Goal: Information Seeking & Learning: Learn about a topic

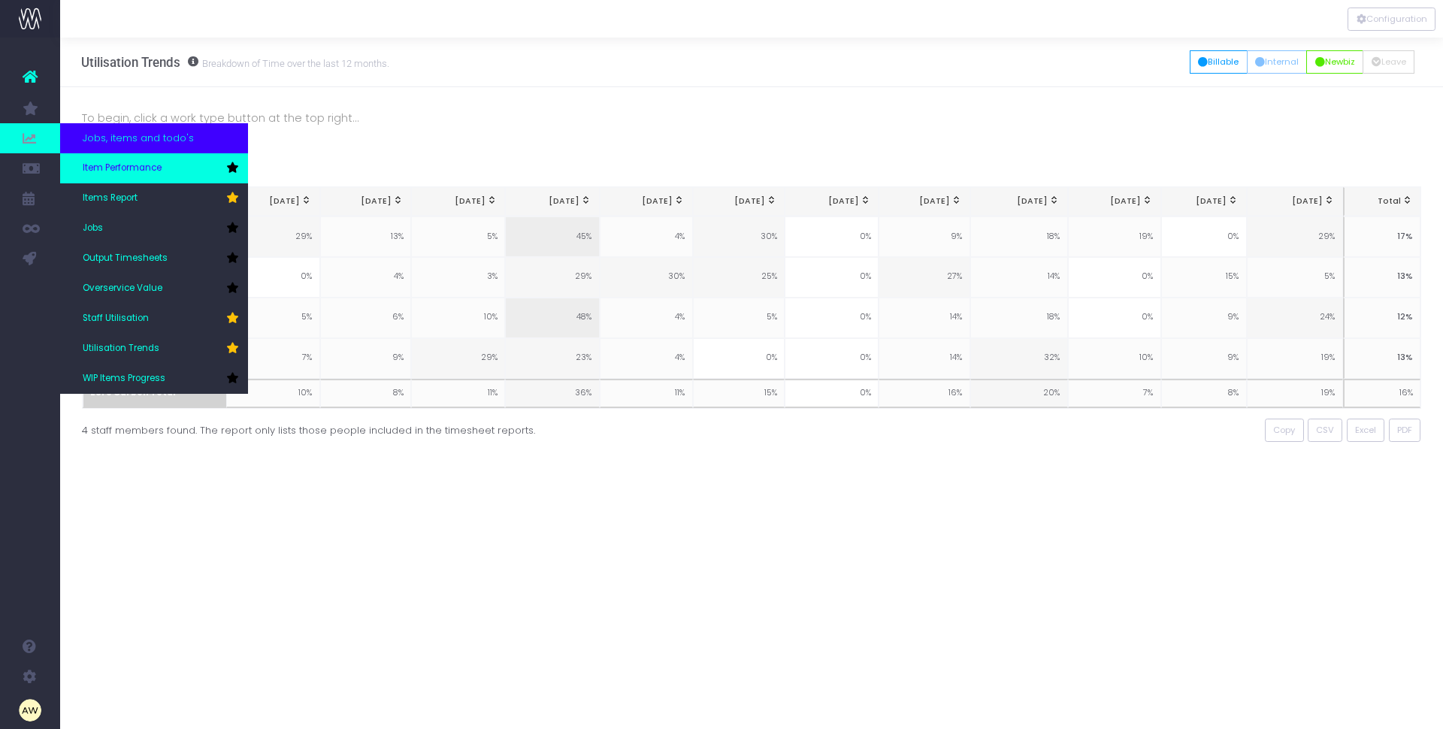
click at [114, 164] on span "Item Performance" at bounding box center [122, 169] width 79 height 14
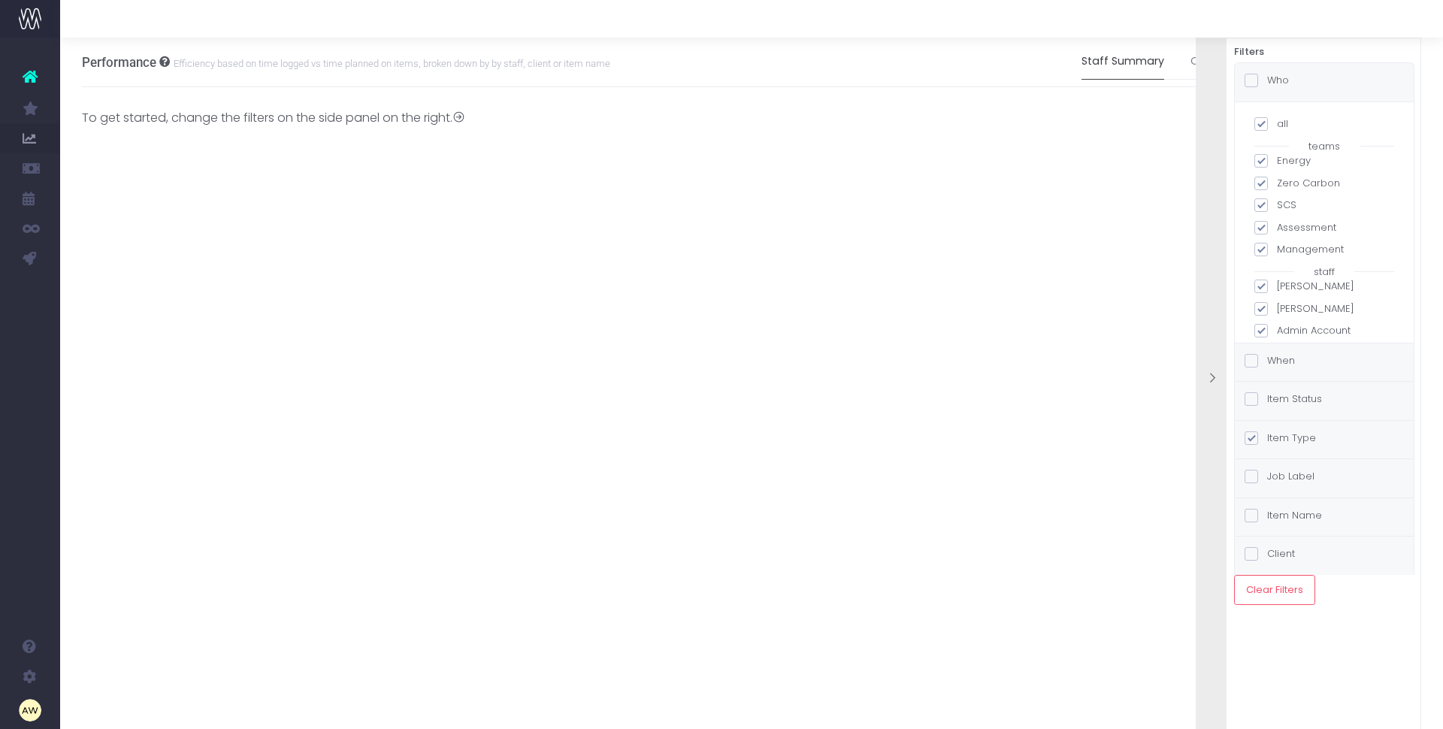
click at [1293, 361] on label "When" at bounding box center [1270, 360] width 50 height 15
click at [1277, 361] on input "When" at bounding box center [1272, 358] width 10 height 10
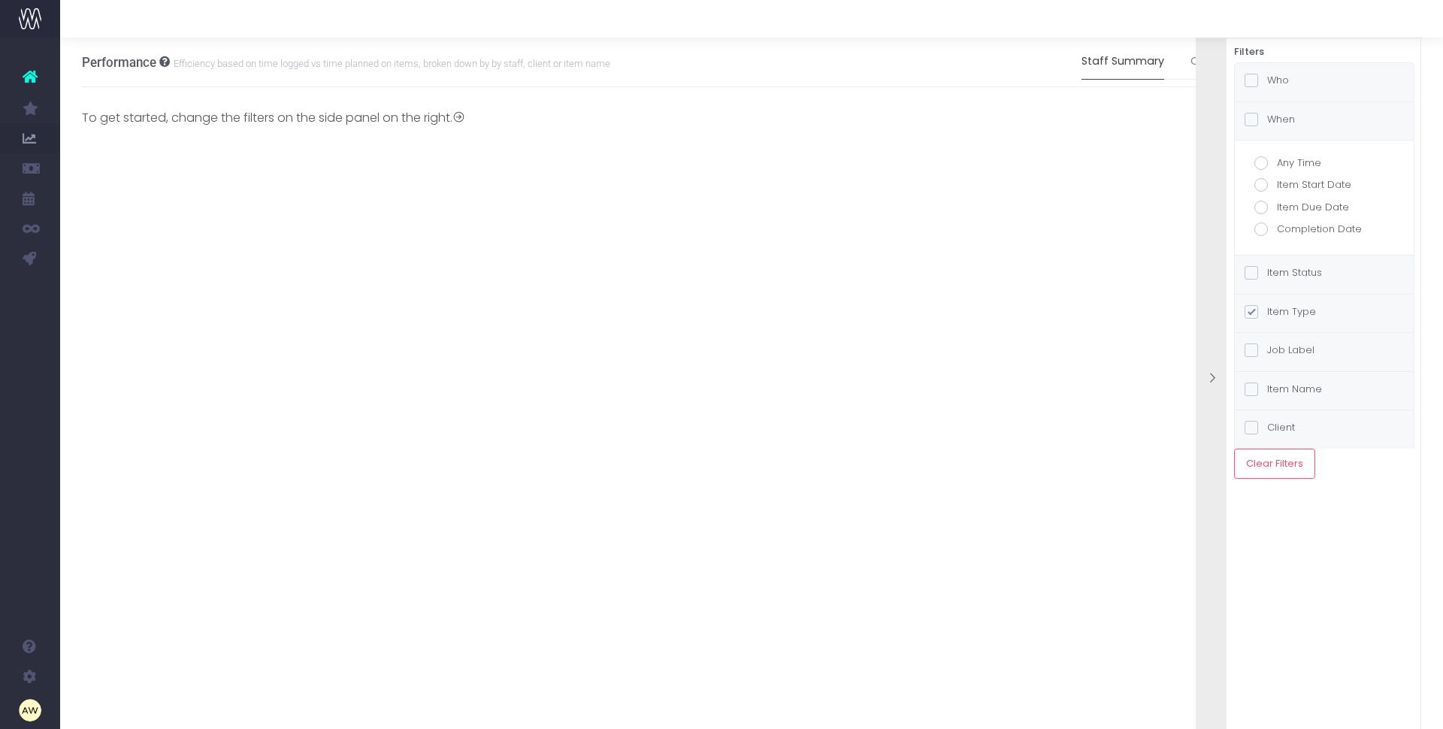
click at [1295, 271] on label "Item Status" at bounding box center [1283, 272] width 77 height 15
click at [1277, 271] on input "Item Status" at bounding box center [1272, 270] width 10 height 10
click at [1293, 212] on label "Paused" at bounding box center [1324, 211] width 140 height 15
click at [1287, 212] on input "Paused" at bounding box center [1282, 209] width 10 height 10
checkbox input "false"
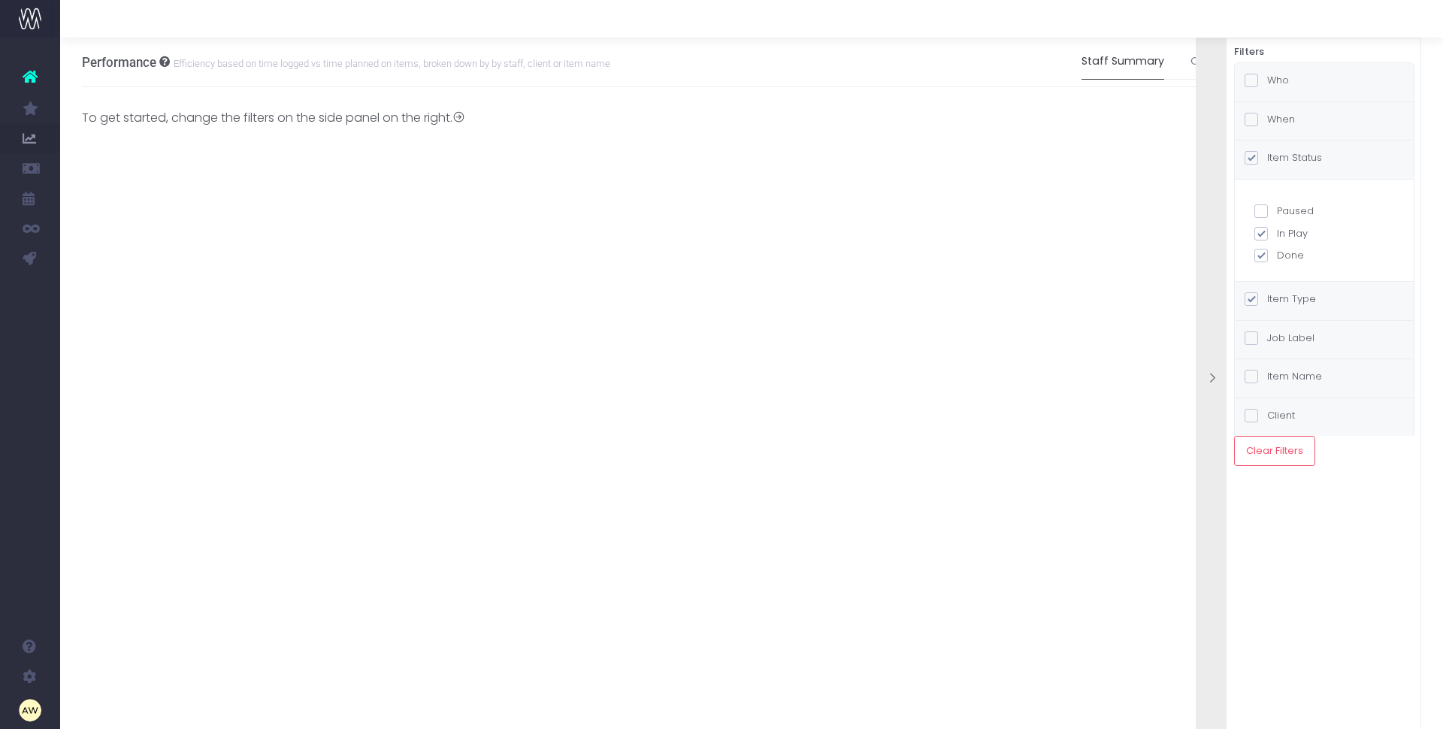
checkbox input "true"
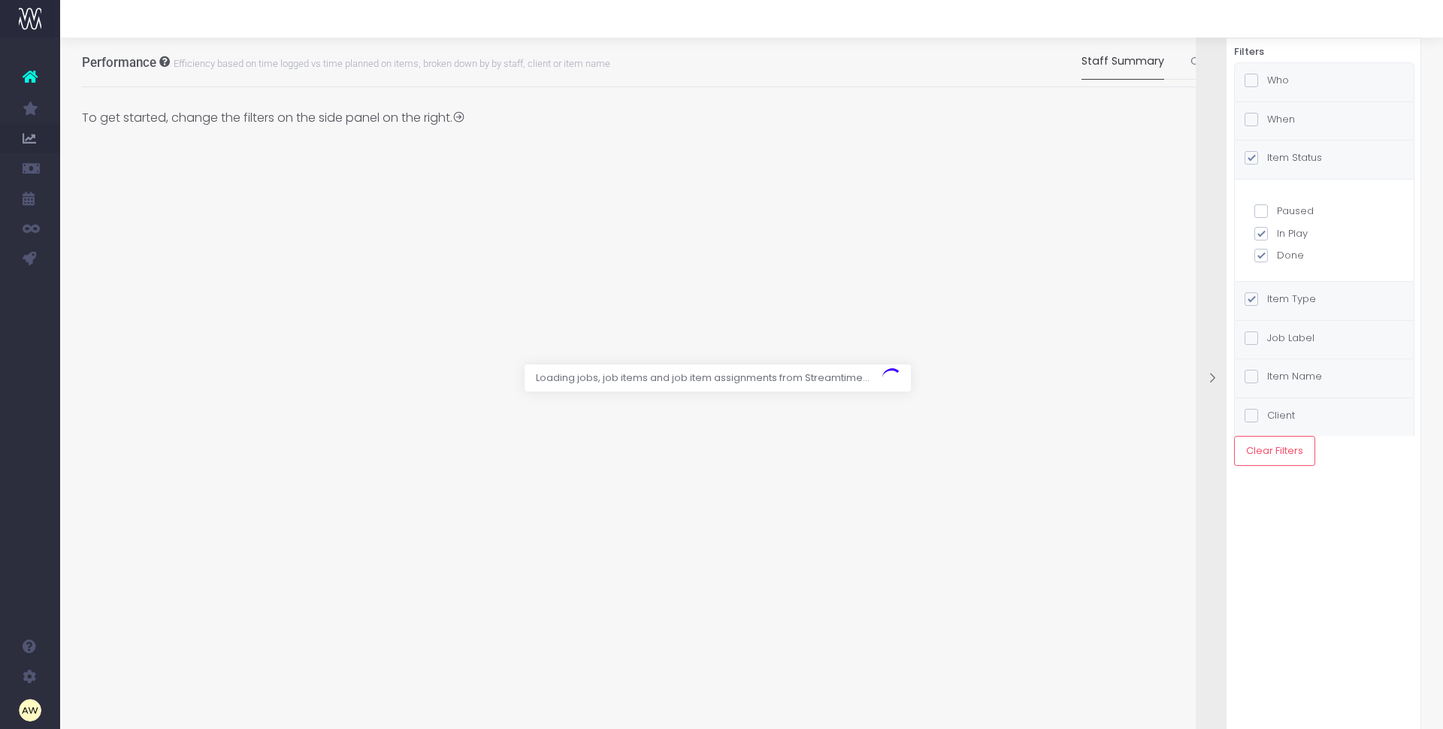
click at [1291, 256] on label "Done" at bounding box center [1324, 255] width 140 height 15
click at [1287, 256] on input "Done" at bounding box center [1282, 253] width 10 height 10
checkbox input "false"
click at [1291, 81] on div "Who" at bounding box center [1324, 82] width 179 height 38
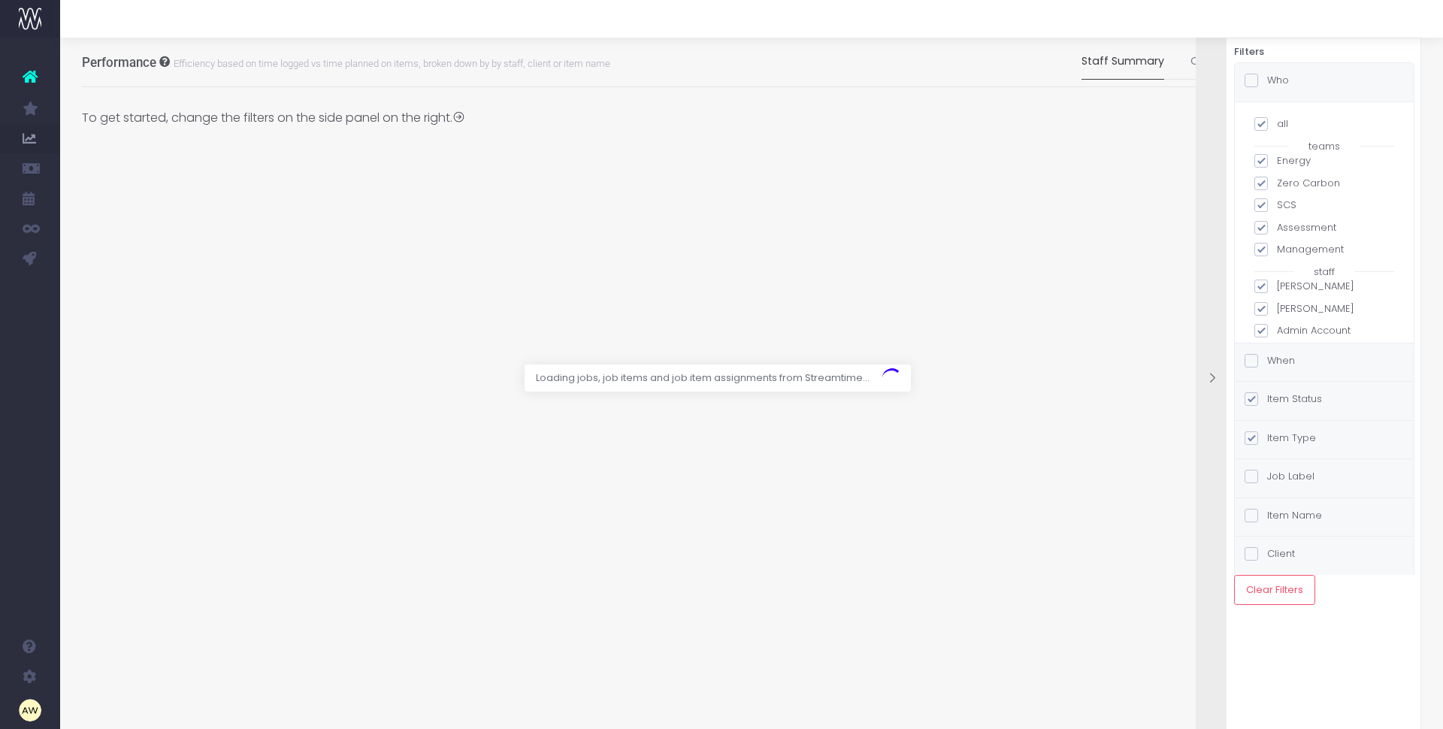
click at [1282, 129] on label "all" at bounding box center [1324, 123] width 140 height 15
click at [1282, 126] on input "all" at bounding box center [1282, 121] width 10 height 10
checkbox input "false"
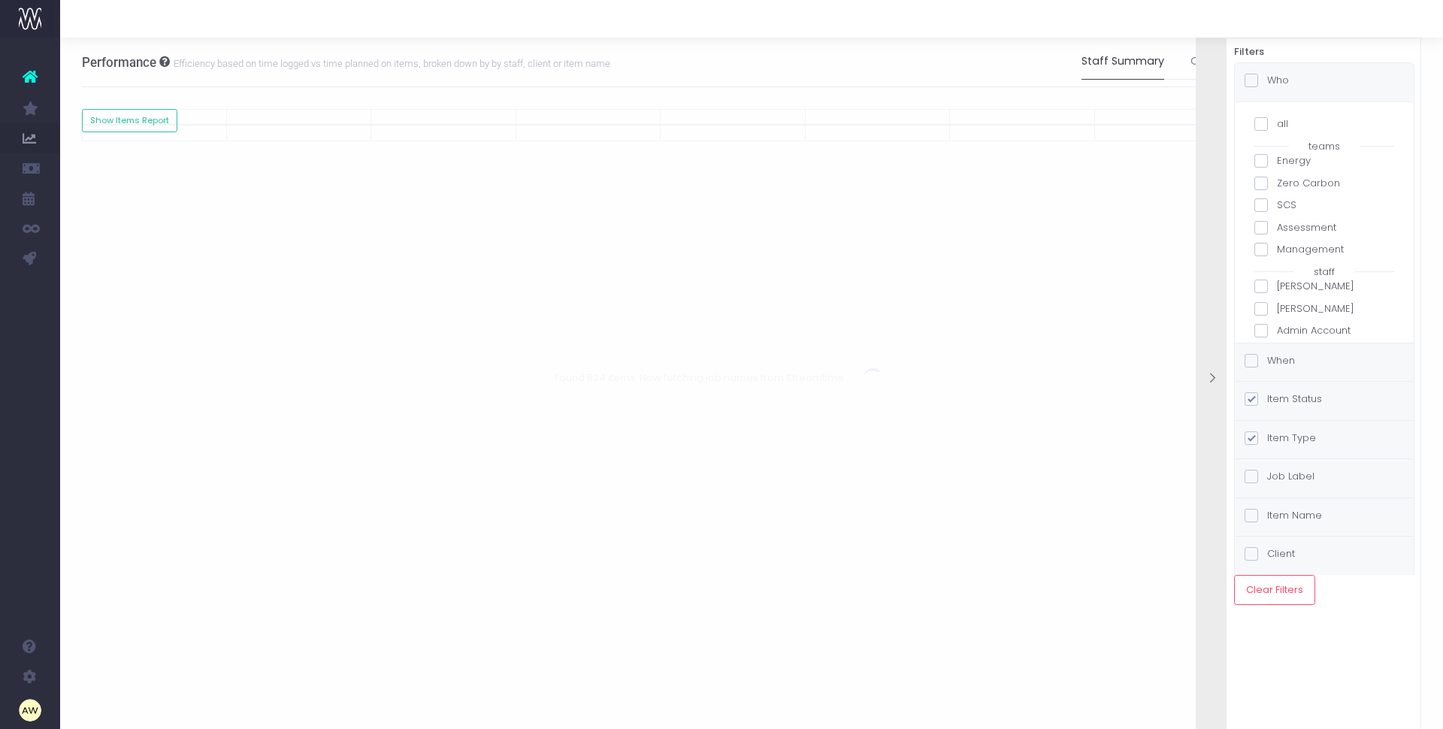
checkbox input "false"
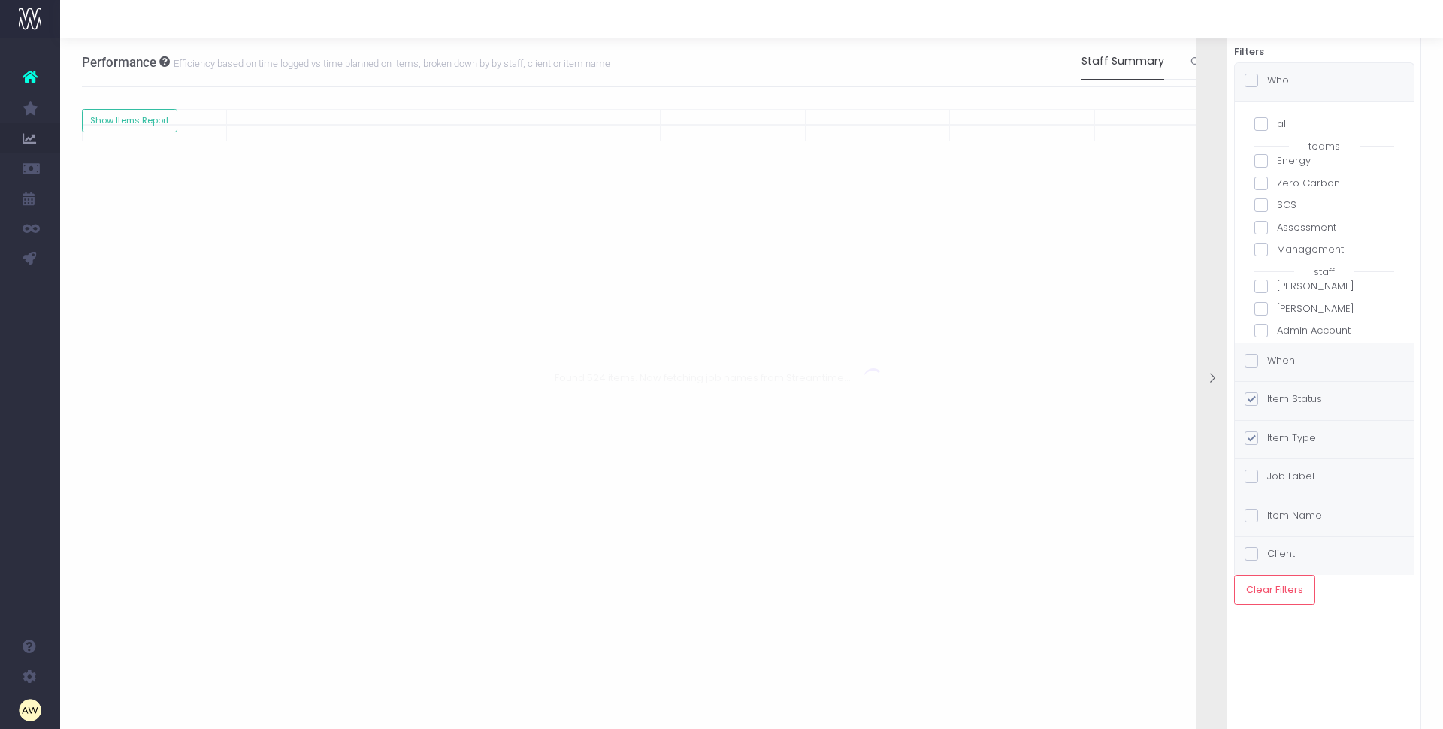
checkbox input "false"
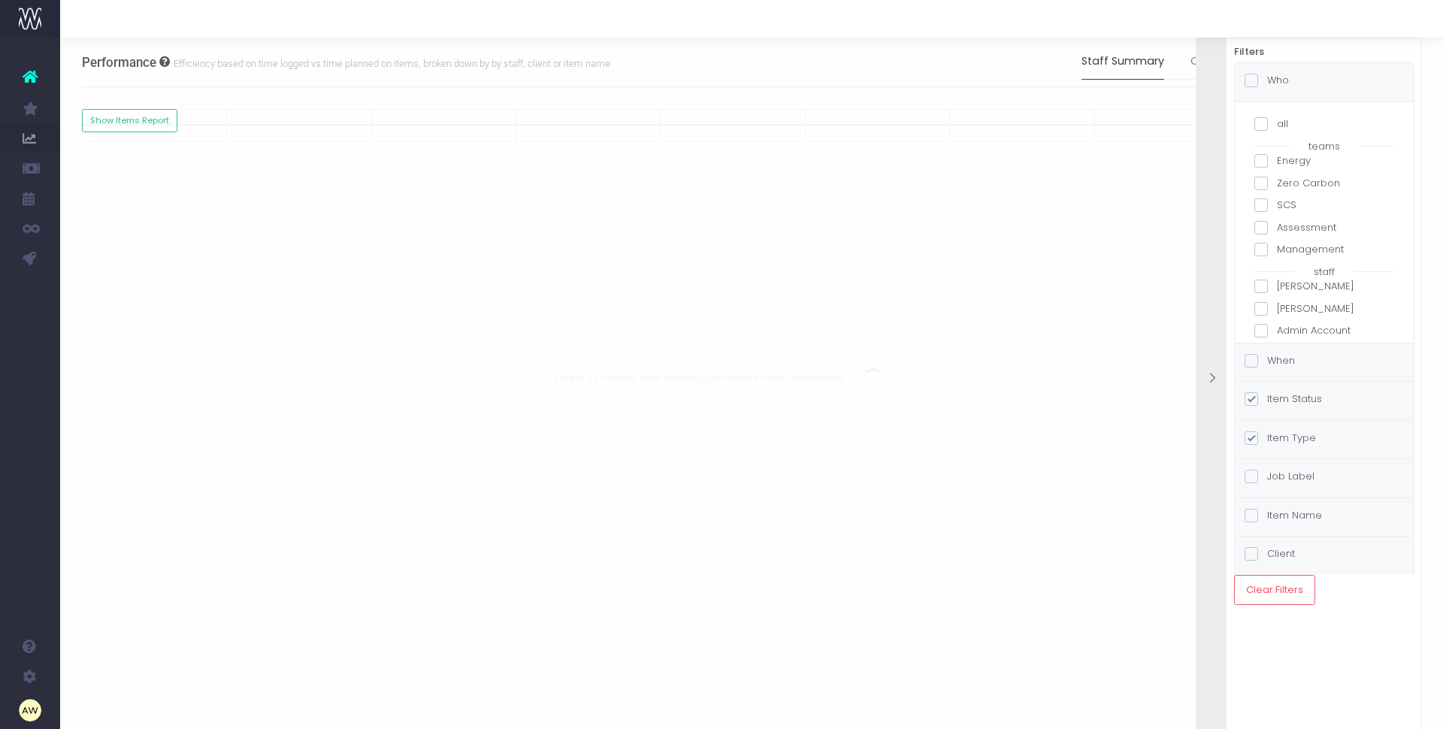
checkbox input "false"
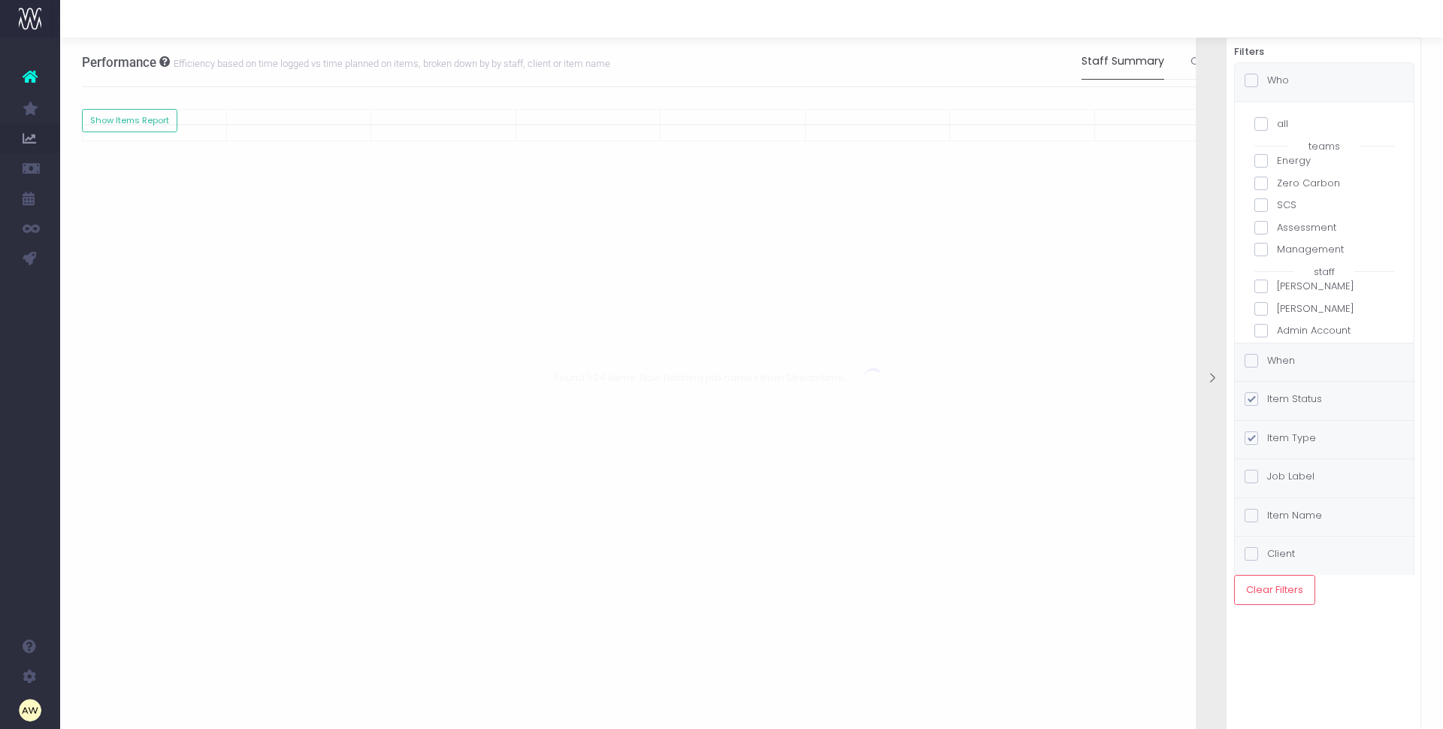
checkbox input "false"
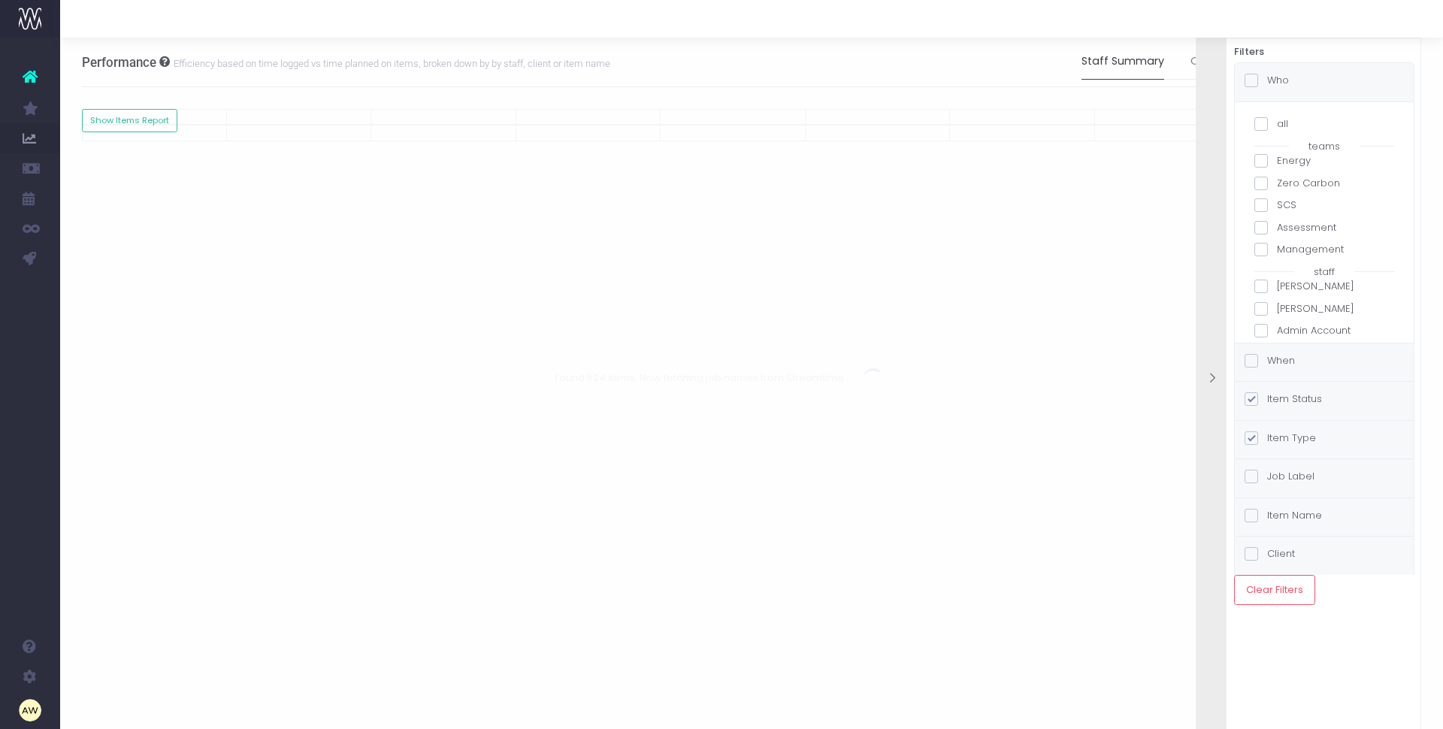
checkbox input "false"
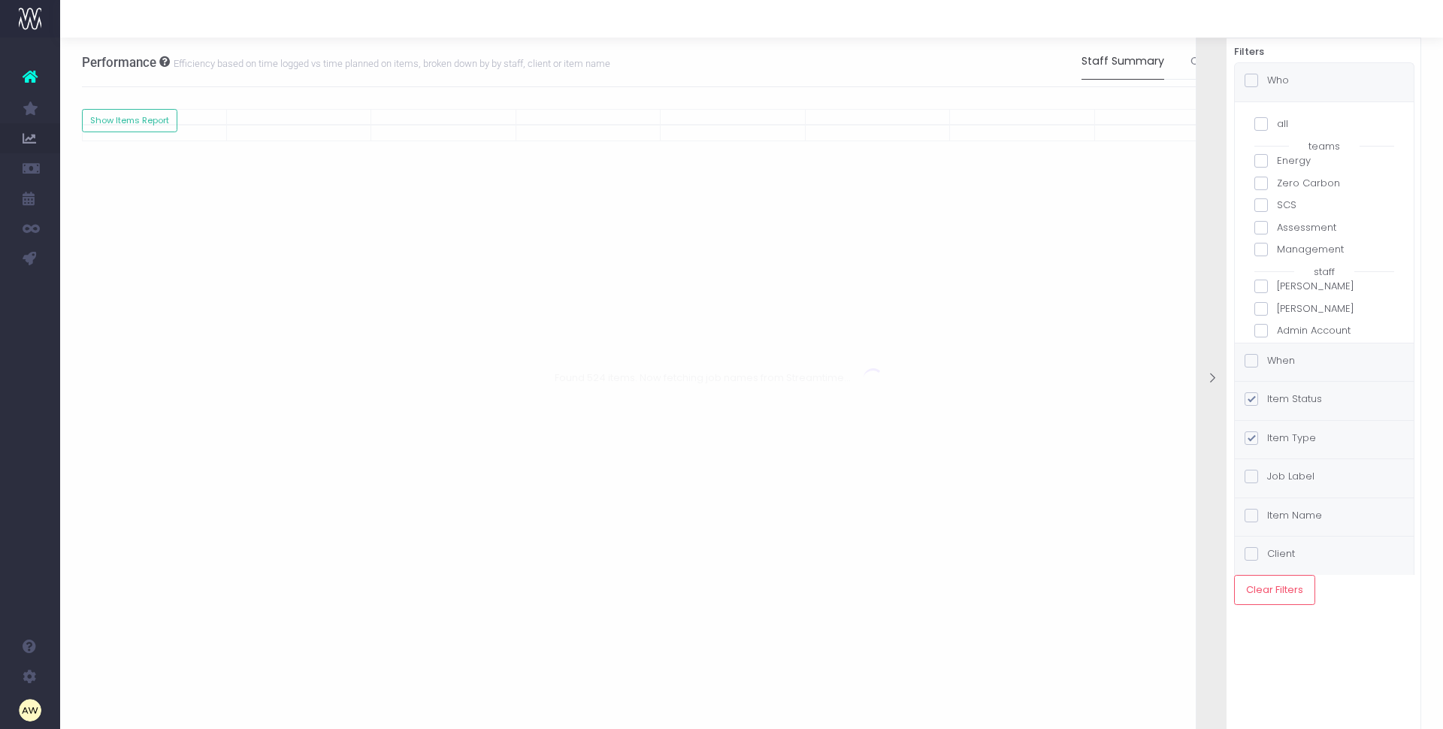
checkbox input "false"
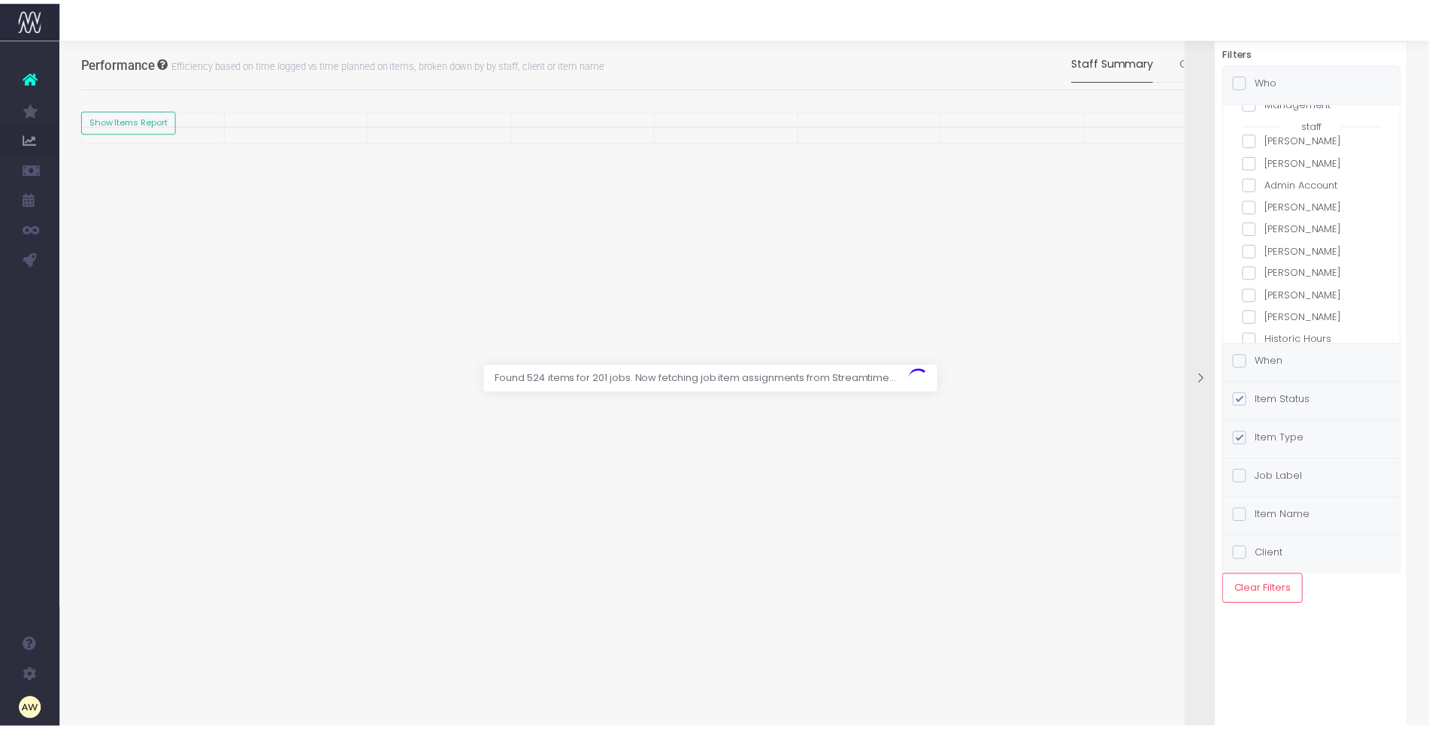
scroll to position [147, 0]
click at [1299, 207] on label "[PERSON_NAME]" at bounding box center [1324, 206] width 140 height 15
click at [1287, 207] on input "[PERSON_NAME]" at bounding box center [1282, 204] width 10 height 10
checkbox input "true"
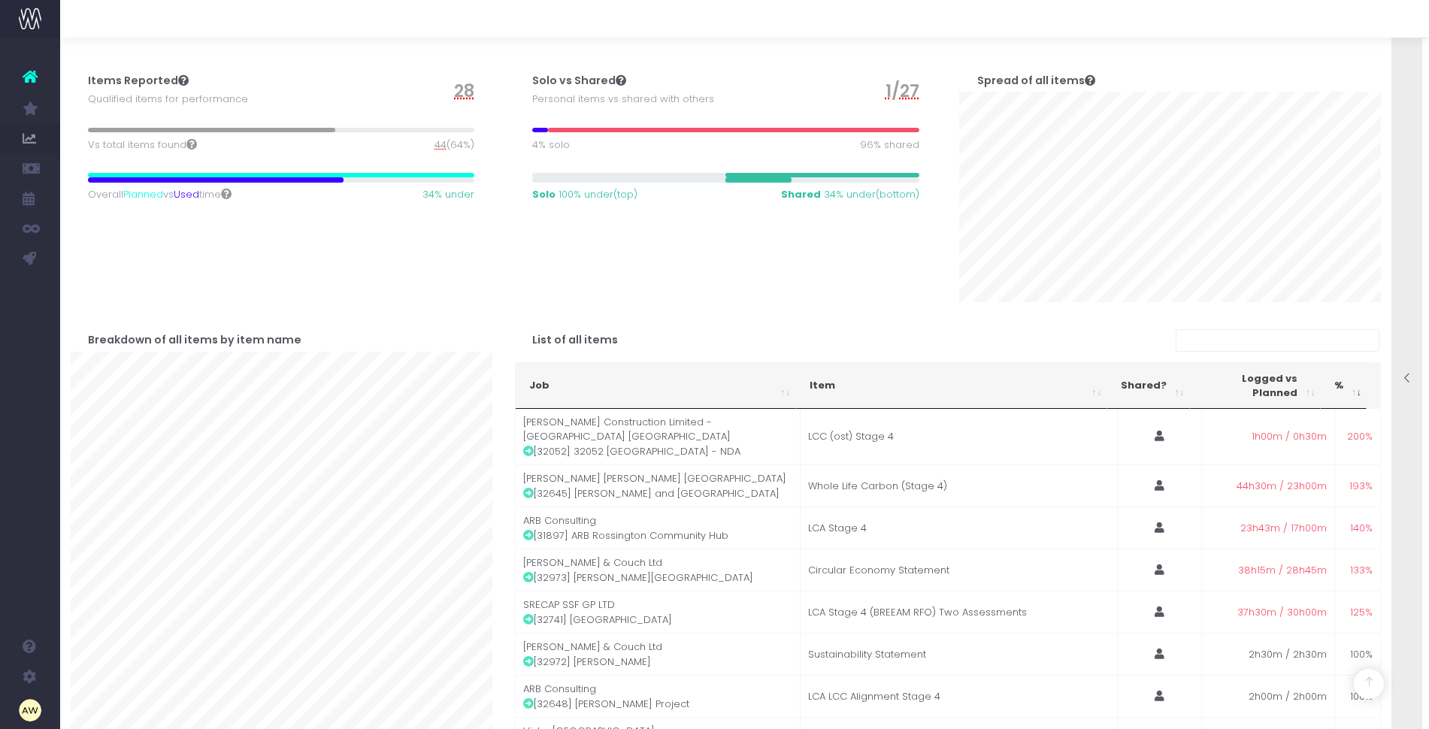
scroll to position [315, 0]
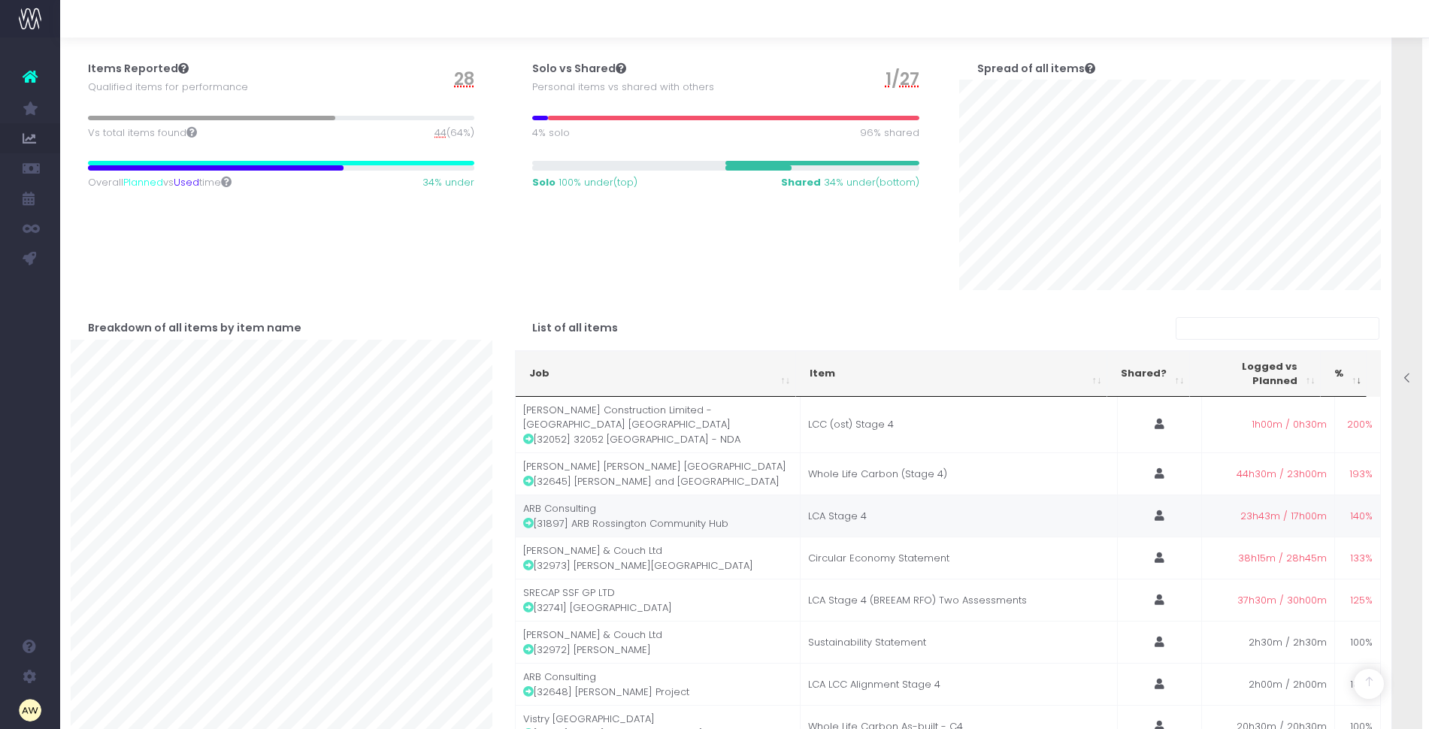
click at [525, 518] on icon at bounding box center [528, 523] width 11 height 11
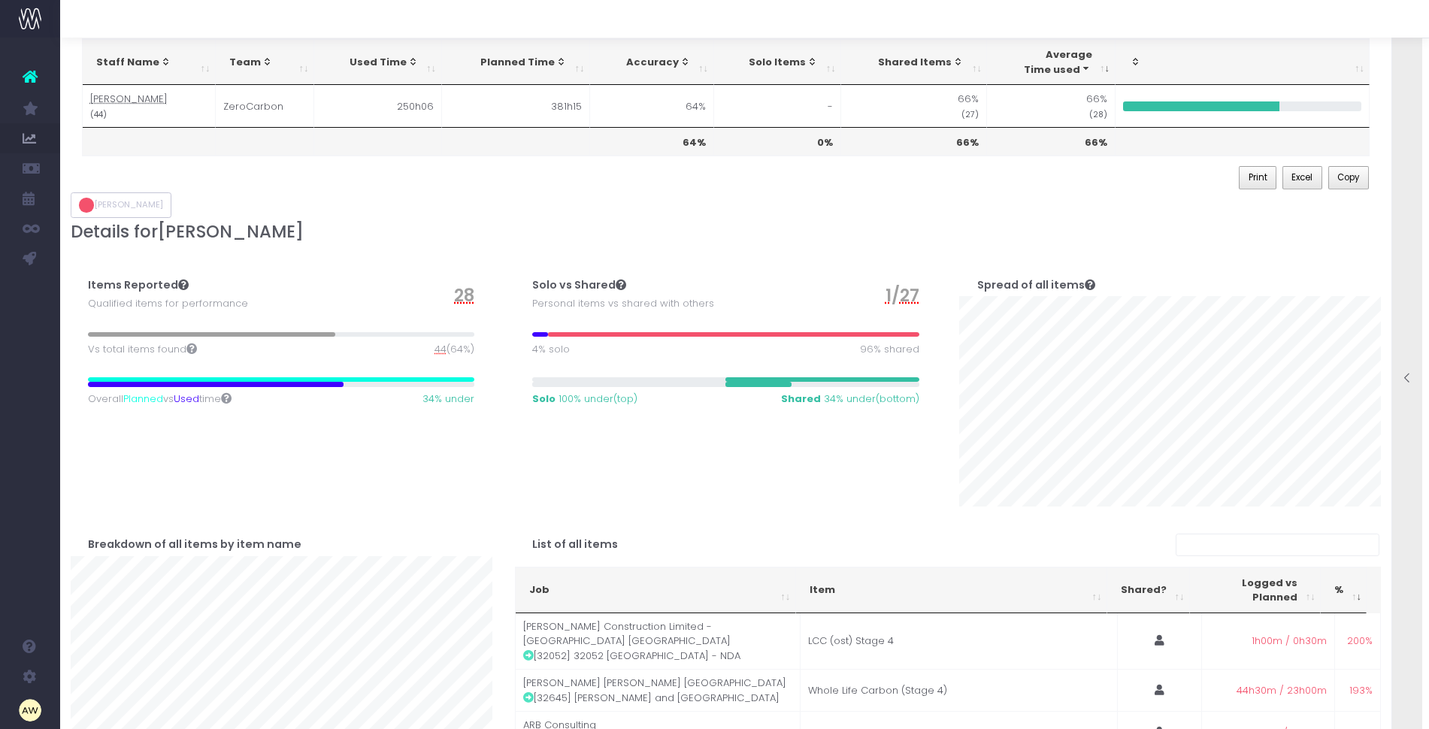
scroll to position [108, 0]
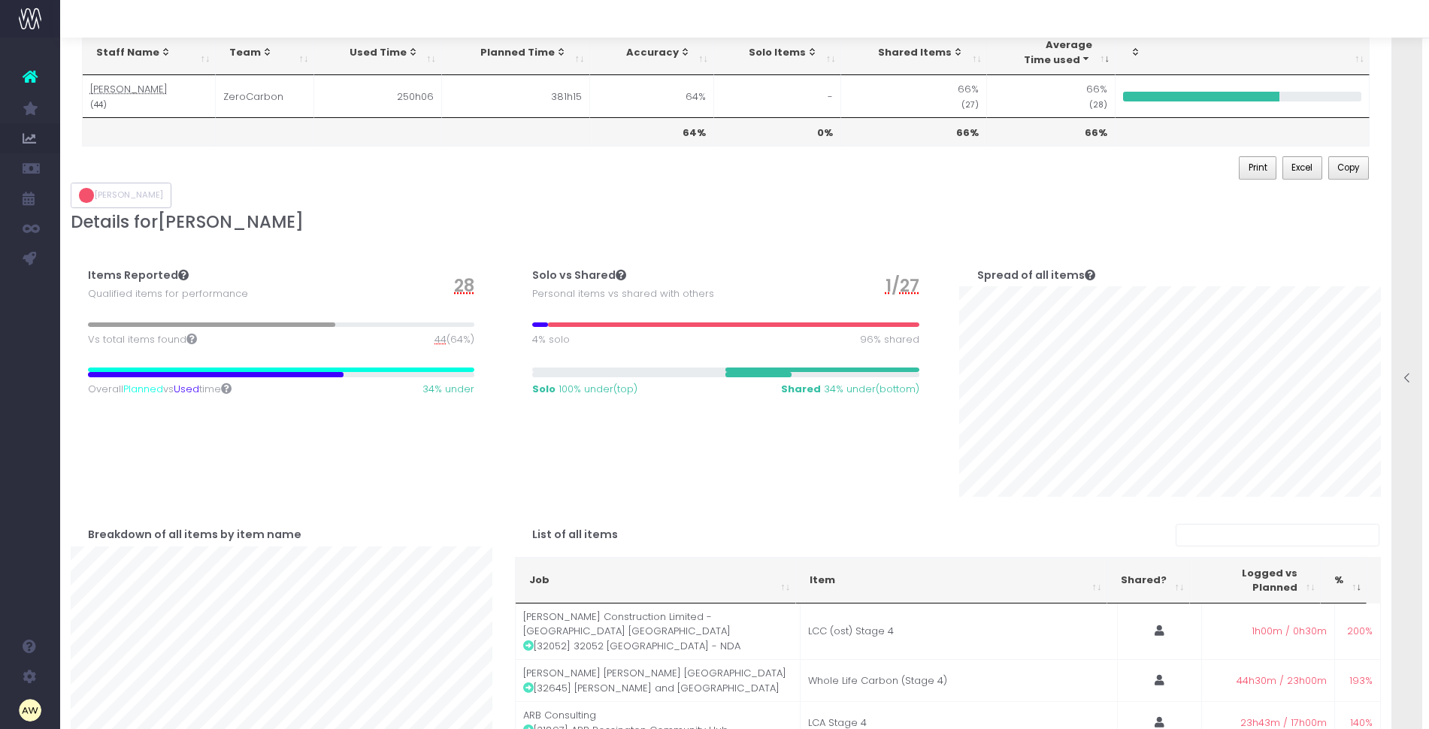
click at [950, 262] on div "Spread of all items" at bounding box center [1170, 366] width 444 height 259
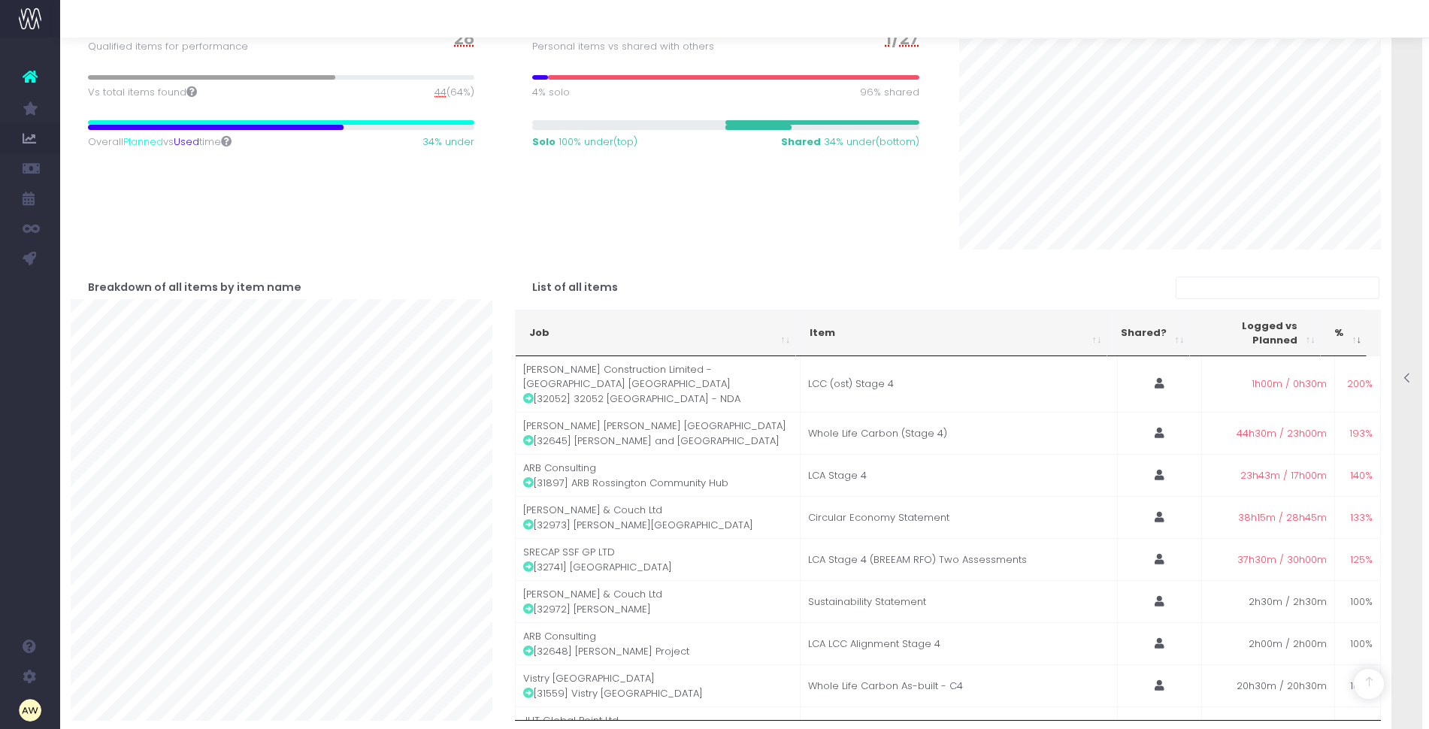
scroll to position [398, 0]
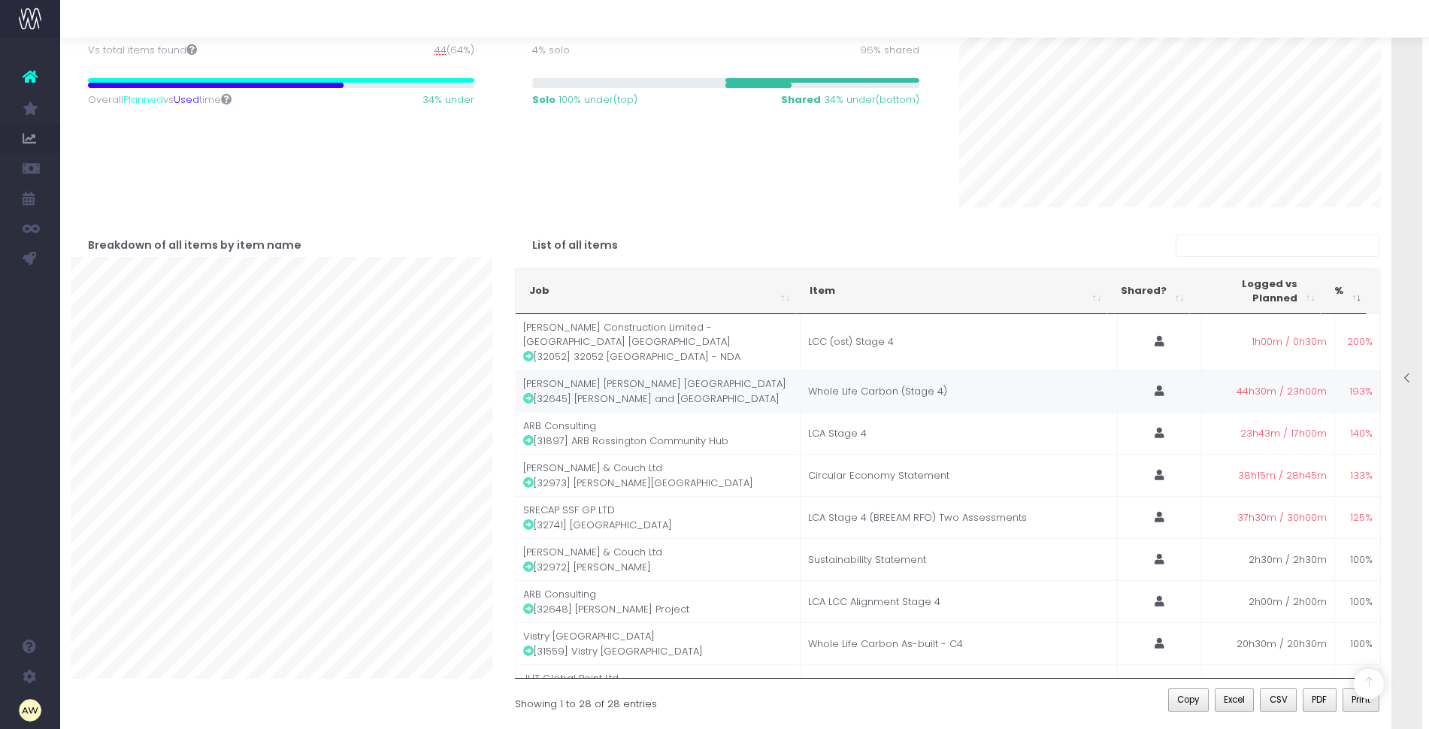
click at [526, 393] on icon at bounding box center [528, 398] width 11 height 11
click at [529, 477] on icon at bounding box center [528, 482] width 11 height 11
click at [528, 351] on icon at bounding box center [528, 356] width 11 height 11
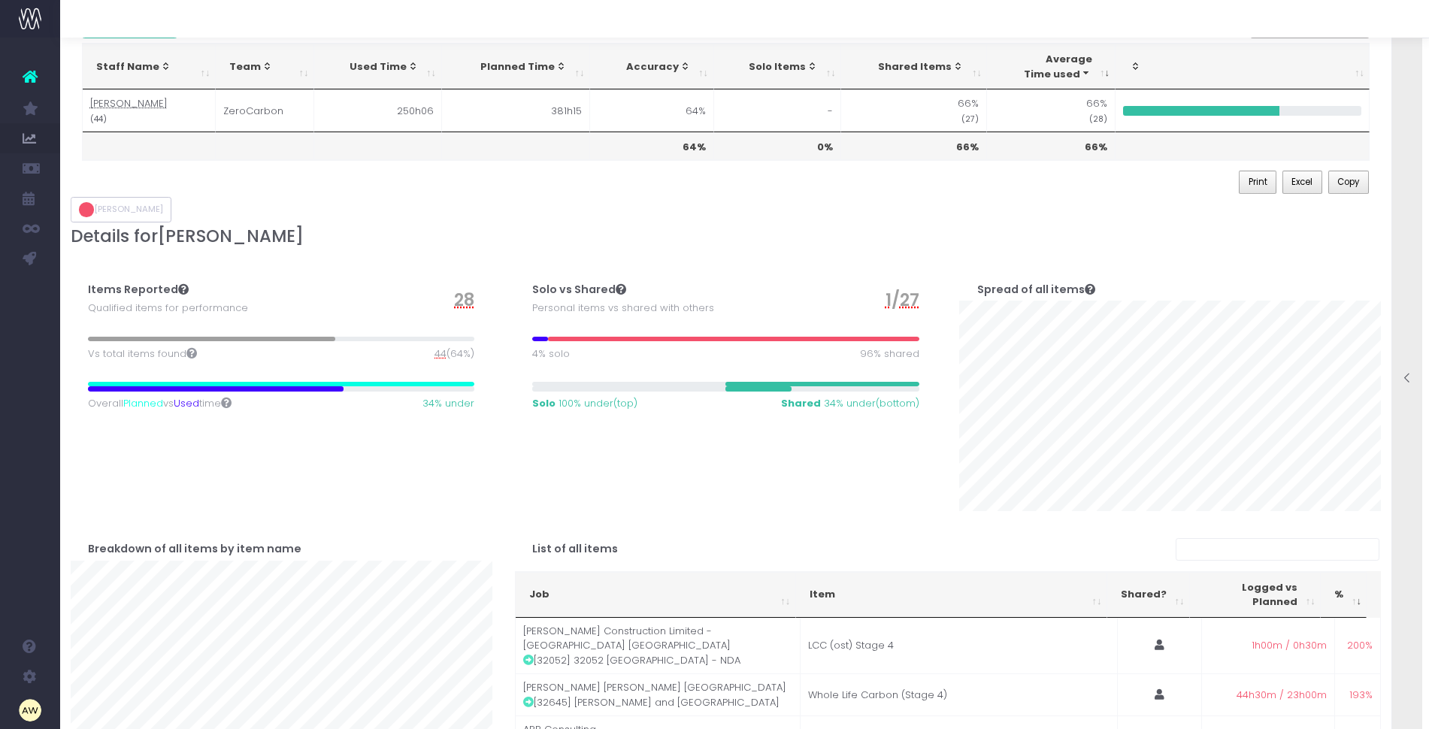
scroll to position [0, 0]
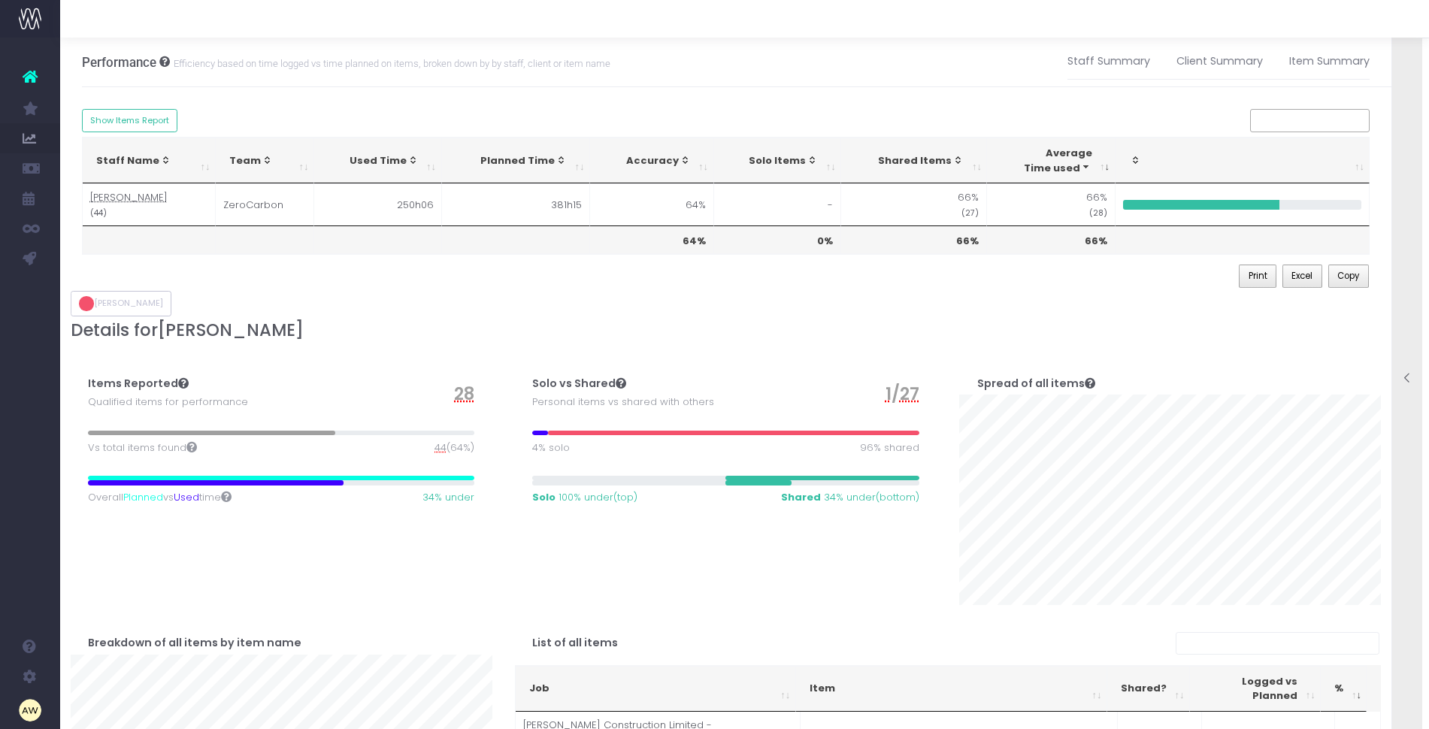
click at [1409, 228] on div at bounding box center [1407, 379] width 30 height 727
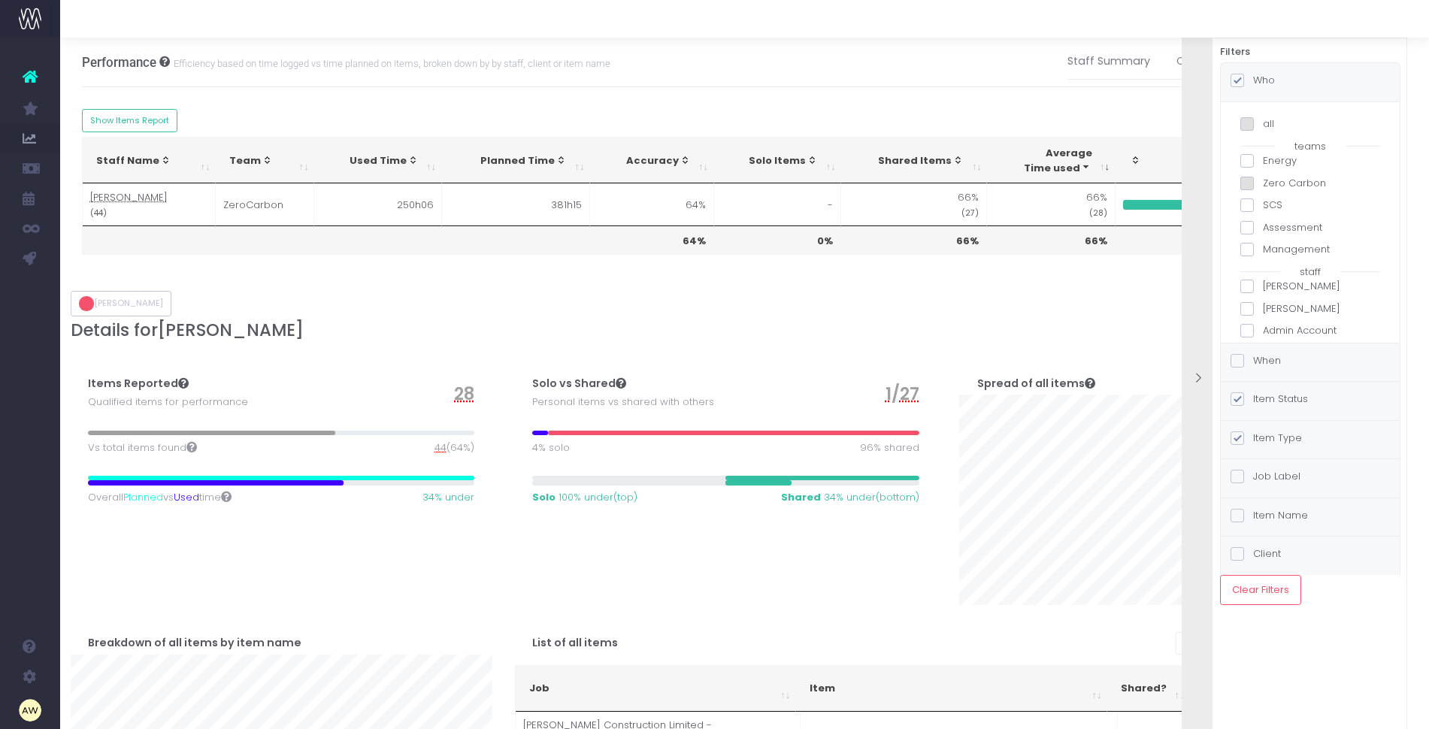
click at [1282, 399] on label "Item Status" at bounding box center [1268, 399] width 77 height 15
click at [1263, 399] on input "Item Status" at bounding box center [1258, 397] width 10 height 10
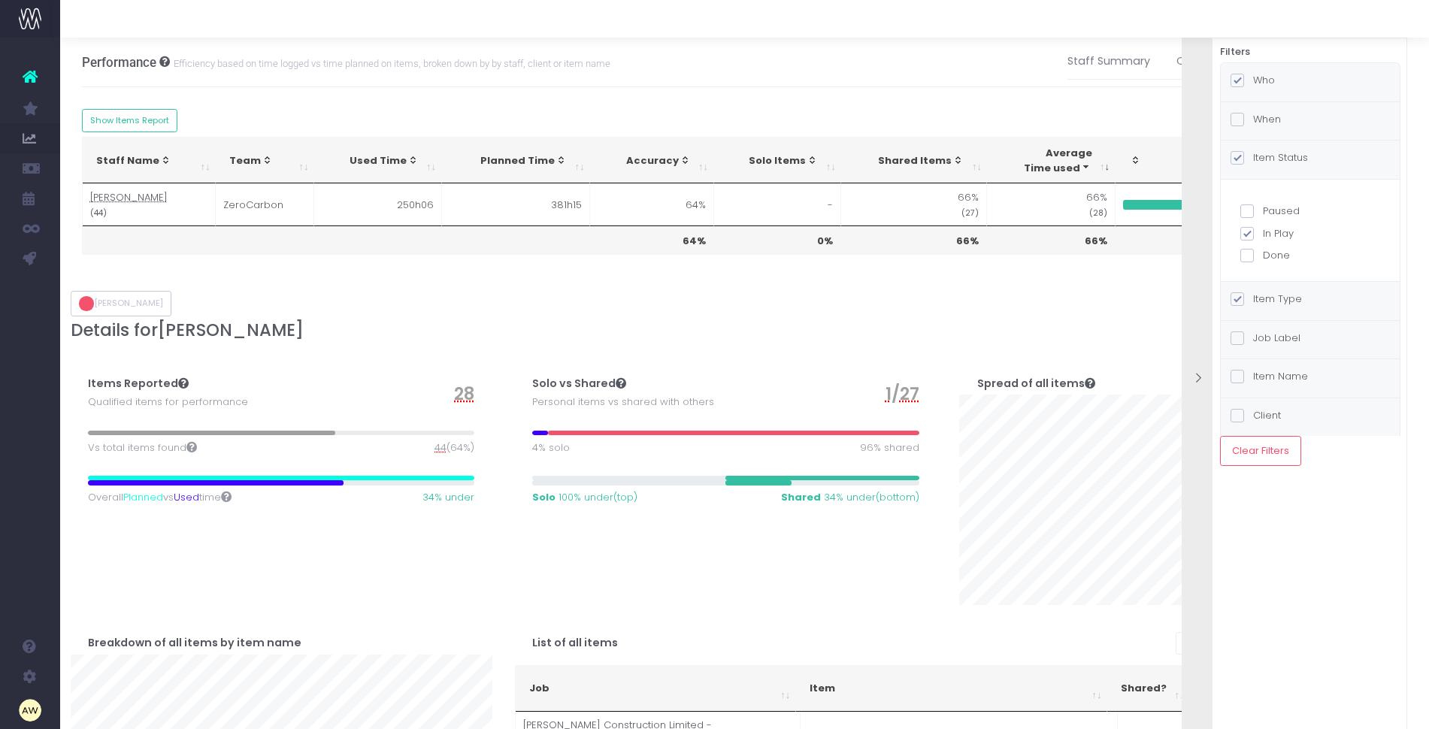
click at [1270, 250] on label "Done" at bounding box center [1310, 255] width 140 height 15
click at [1270, 250] on input "Done" at bounding box center [1268, 253] width 10 height 10
checkbox input "true"
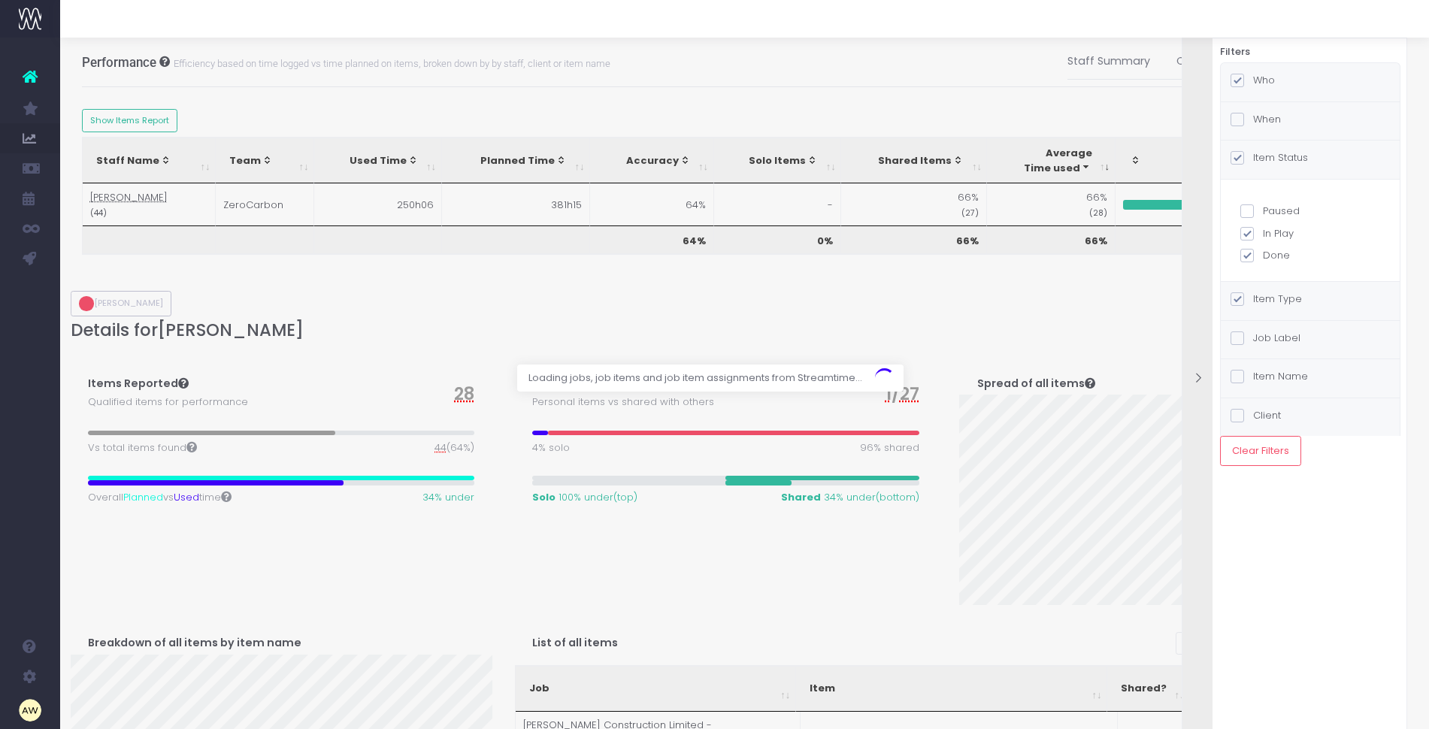
click at [1278, 129] on div "When" at bounding box center [1255, 121] width 50 height 19
click at [1289, 233] on label "Completion Date" at bounding box center [1310, 229] width 140 height 15
click at [1272, 231] on input "Completion Date" at bounding box center [1268, 227] width 10 height 10
radio input "true"
checkbox input "true"
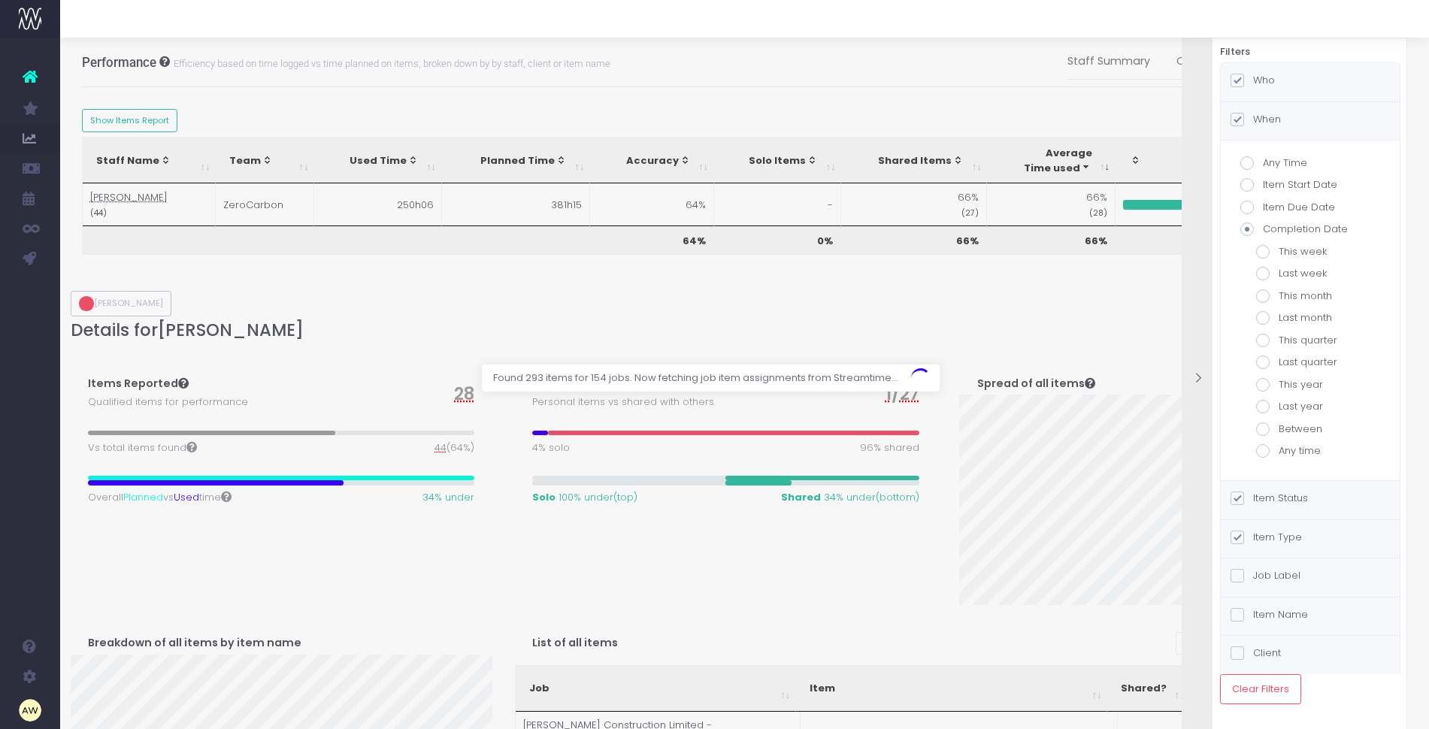
click at [1302, 295] on label "This month" at bounding box center [1310, 296] width 108 height 15
click at [1288, 295] on input "This month" at bounding box center [1283, 294] width 10 height 10
radio input "true"
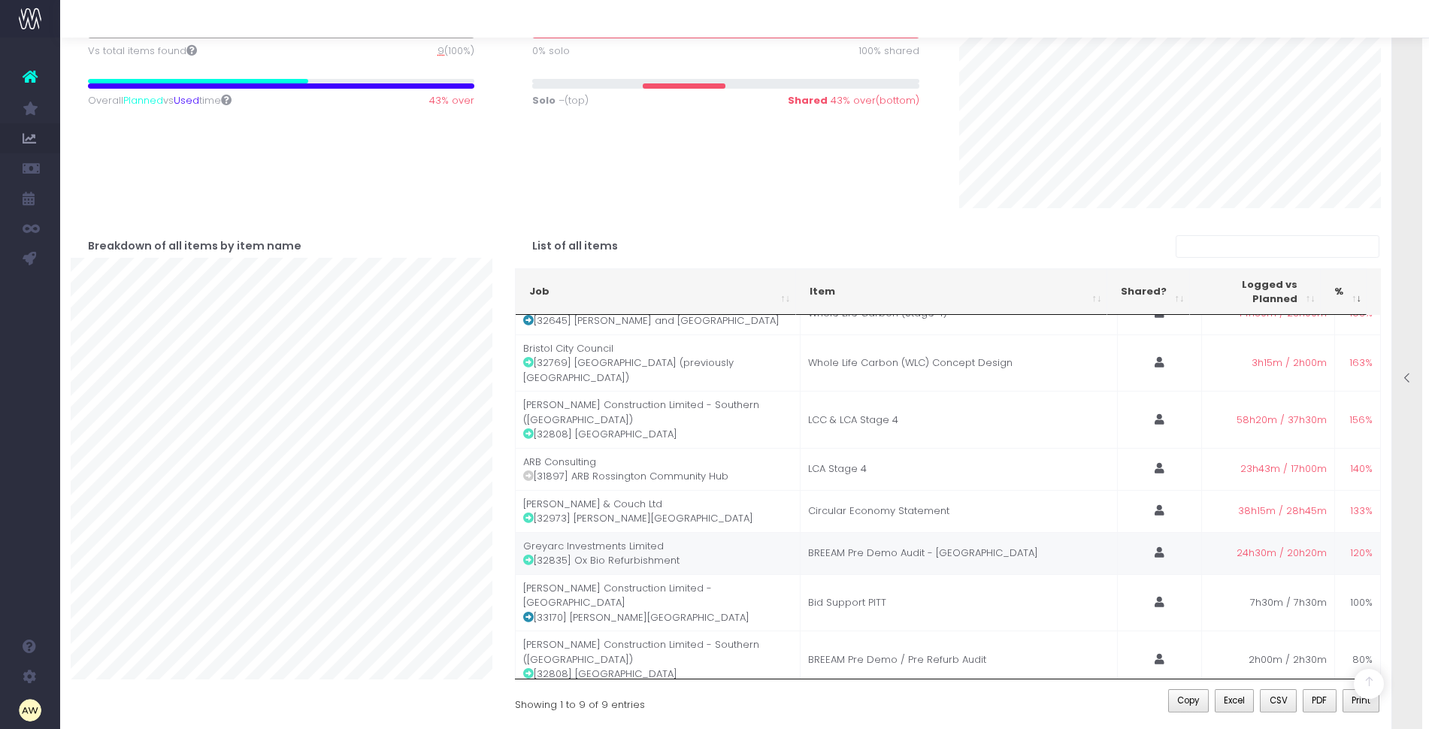
scroll to position [398, 0]
click at [502, 576] on div "Breakdown of all items by item name" at bounding box center [281, 460] width 444 height 507
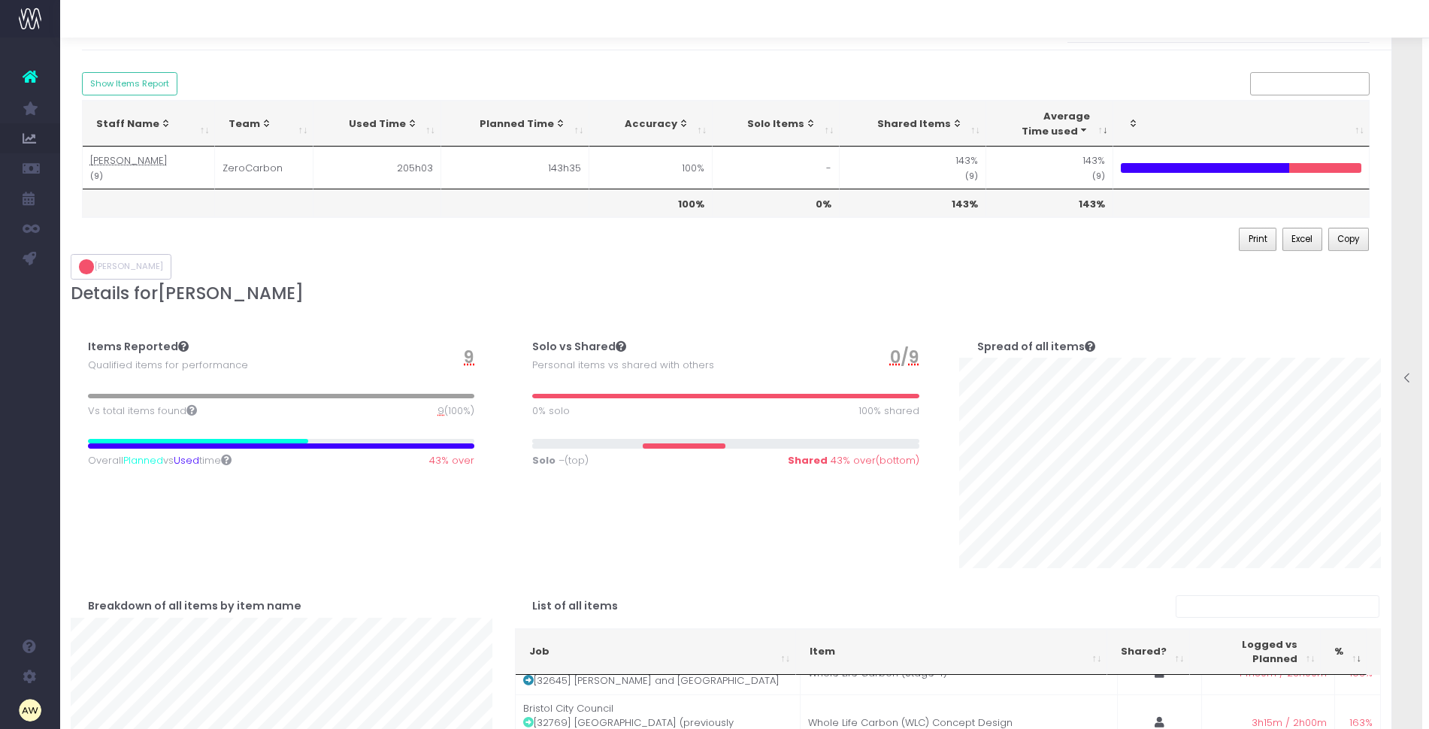
scroll to position [0, 0]
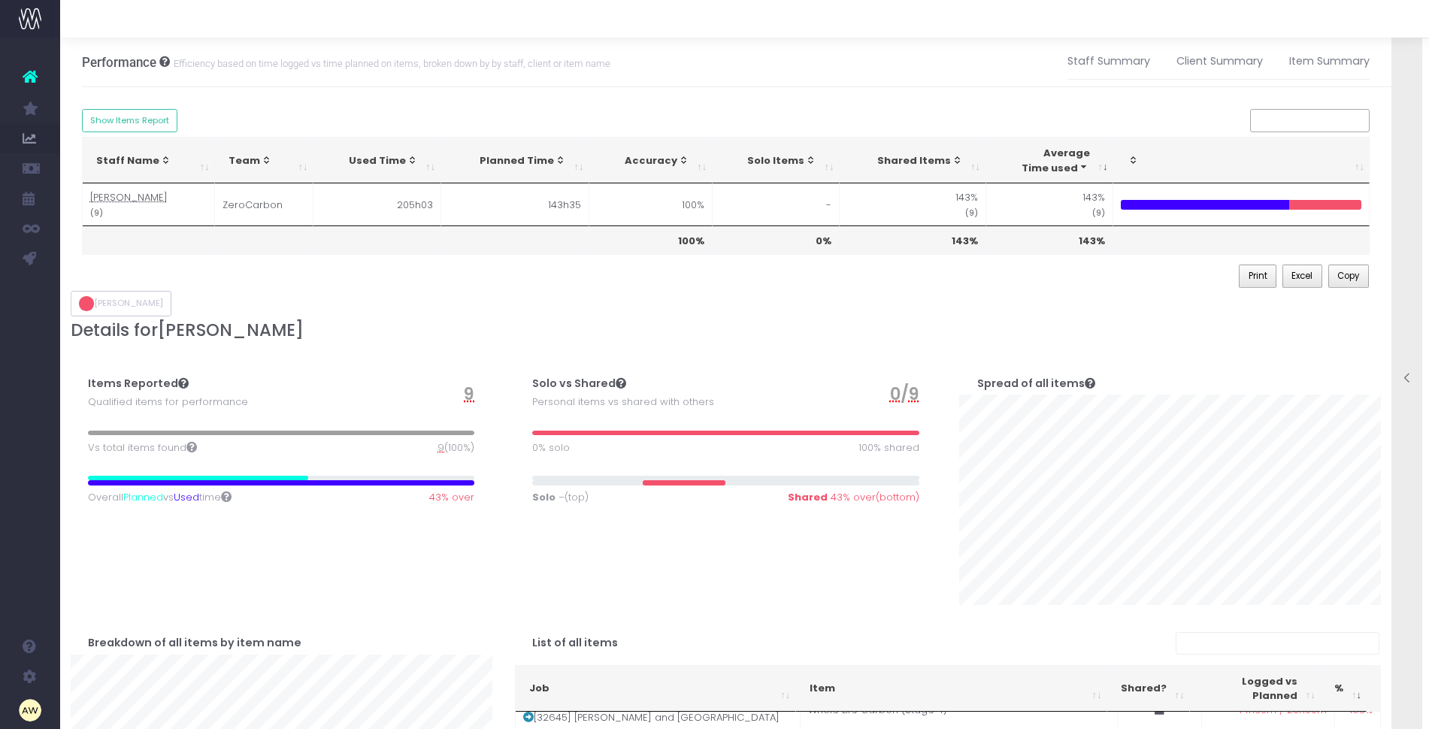
click at [504, 368] on div "Solo vs Shared Personal items vs shared with others 0 / 9 0% solo 100% shared S…" at bounding box center [726, 475] width 444 height 259
click at [1400, 224] on div at bounding box center [1407, 379] width 30 height 727
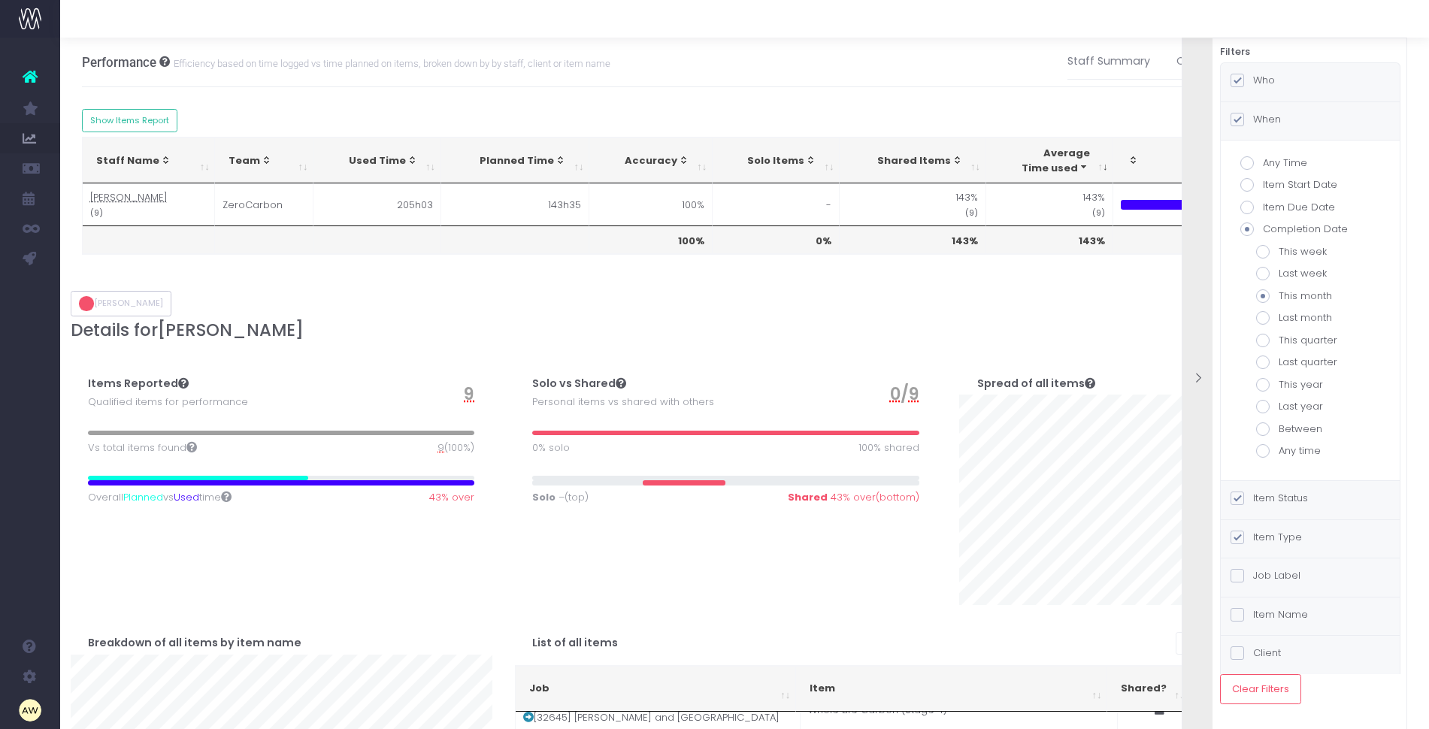
click at [1272, 161] on label "Any Time" at bounding box center [1310, 163] width 140 height 15
click at [1272, 161] on input "Any Time" at bounding box center [1268, 161] width 10 height 10
radio input "true"
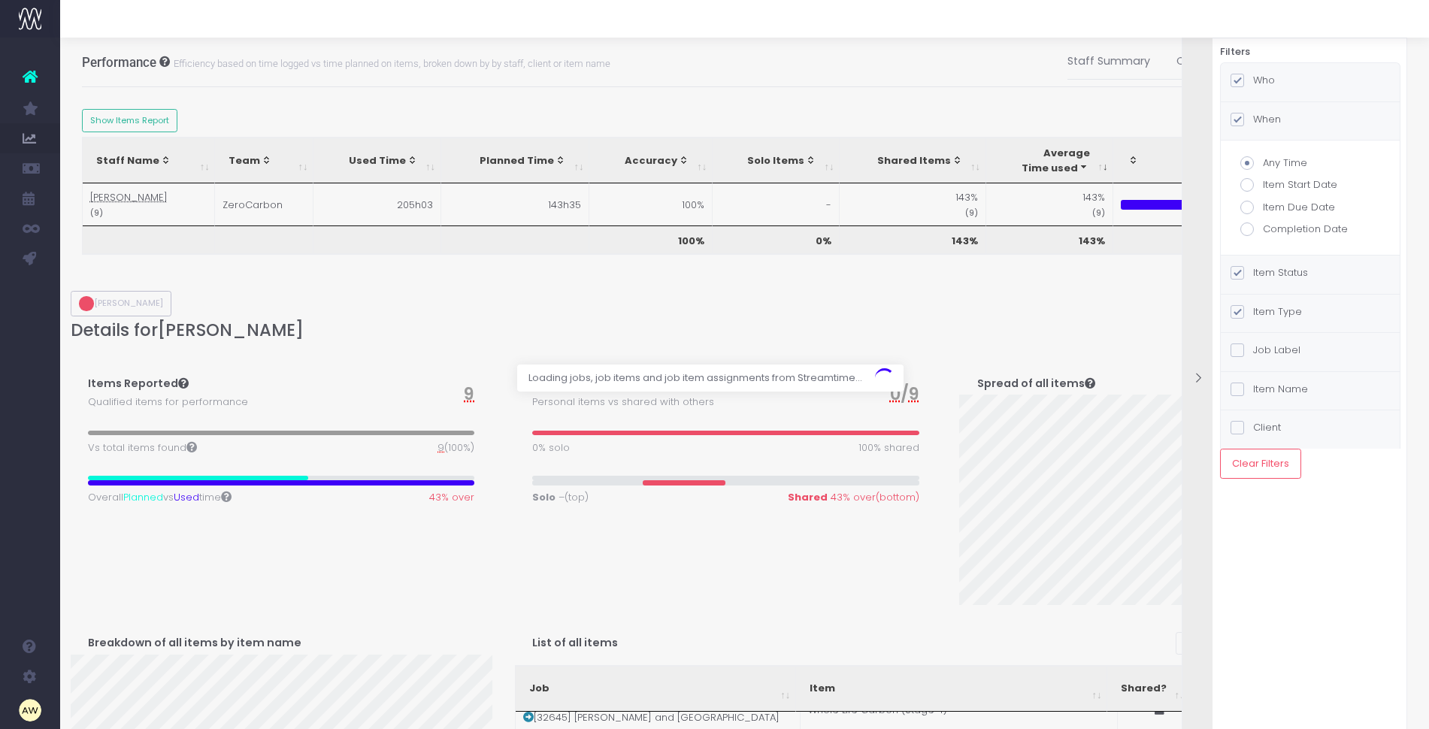
click at [1265, 82] on label "Who" at bounding box center [1252, 80] width 44 height 15
click at [1263, 82] on input "Who" at bounding box center [1258, 78] width 10 height 10
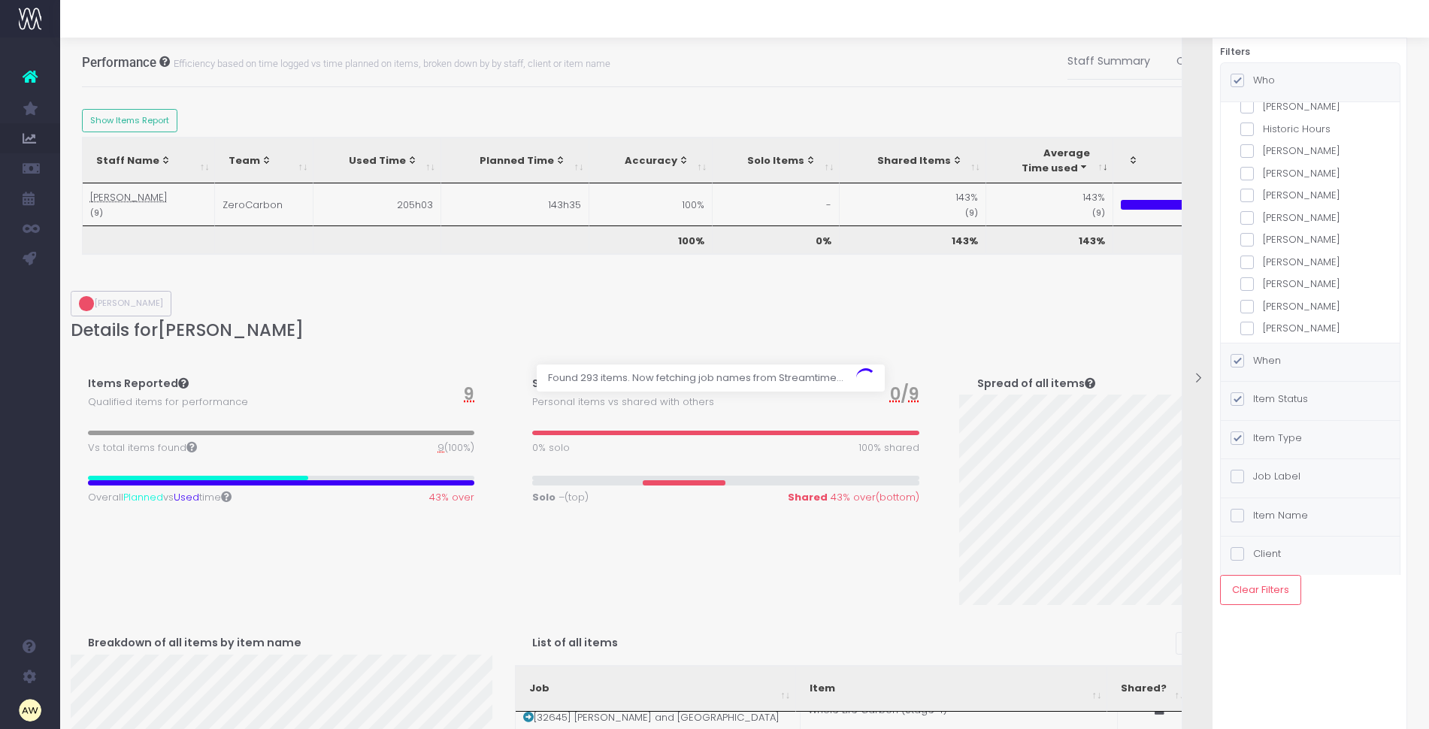
scroll to position [479, 0]
click at [1282, 248] on label "[PERSON_NAME]" at bounding box center [1310, 250] width 140 height 15
click at [1272, 248] on input "[PERSON_NAME]" at bounding box center [1268, 248] width 10 height 10
checkbox input "true"
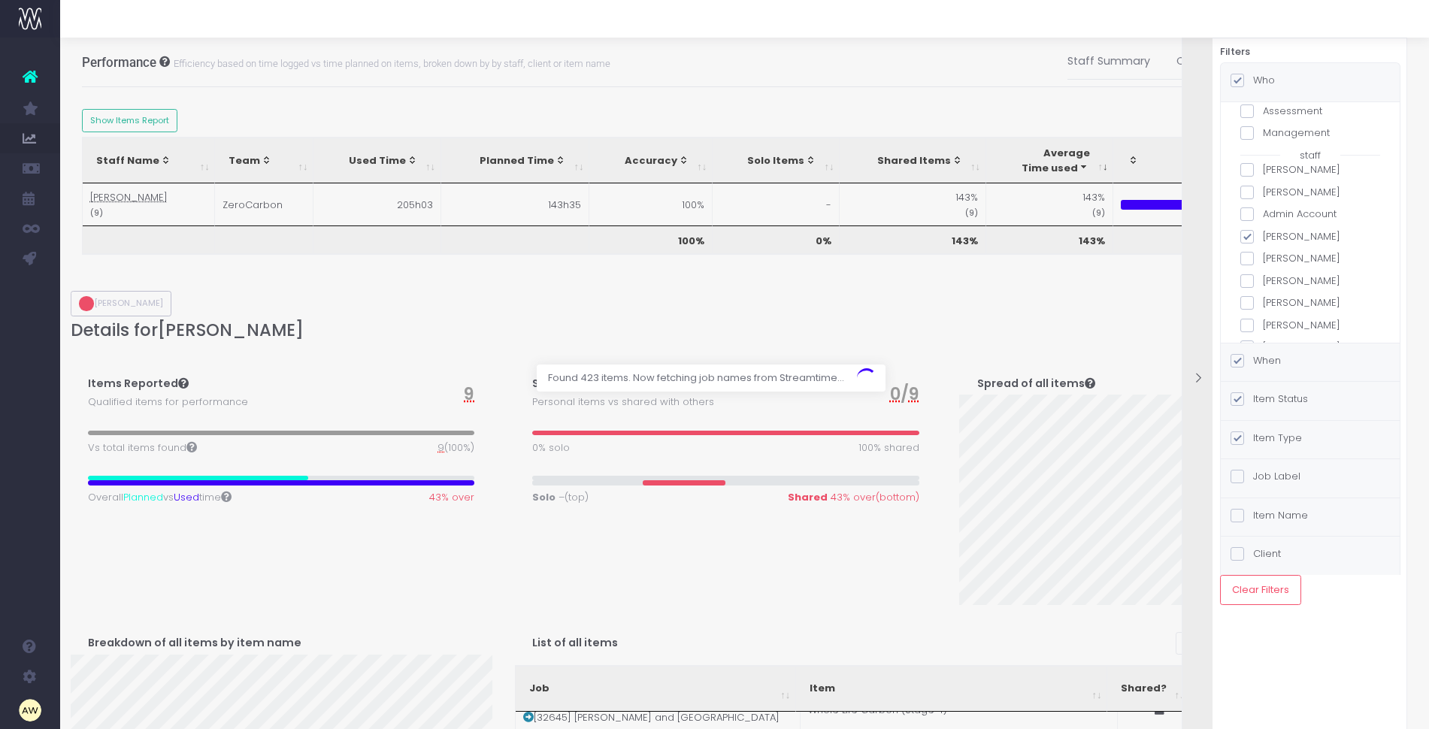
click at [1278, 229] on label "[PERSON_NAME]" at bounding box center [1310, 236] width 140 height 15
click at [1272, 229] on input "[PERSON_NAME]" at bounding box center [1268, 234] width 10 height 10
checkbox input "false"
click at [1273, 367] on div "When" at bounding box center [1255, 362] width 50 height 19
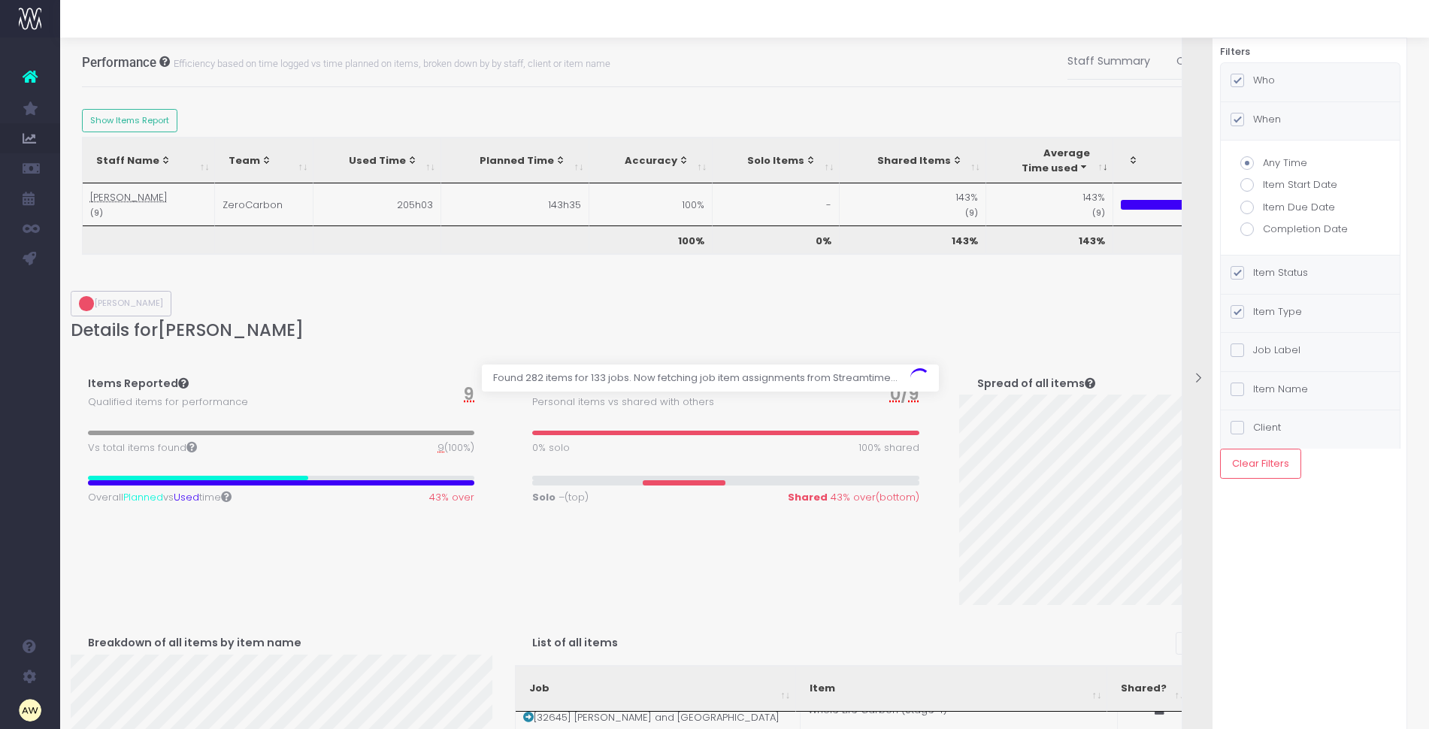
click at [1285, 274] on label "Item Status" at bounding box center [1268, 272] width 77 height 15
click at [1263, 274] on input "Item Status" at bounding box center [1258, 270] width 10 height 10
click at [1275, 210] on label "Paused" at bounding box center [1310, 211] width 140 height 15
click at [1272, 210] on input "Paused" at bounding box center [1268, 209] width 10 height 10
checkbox input "true"
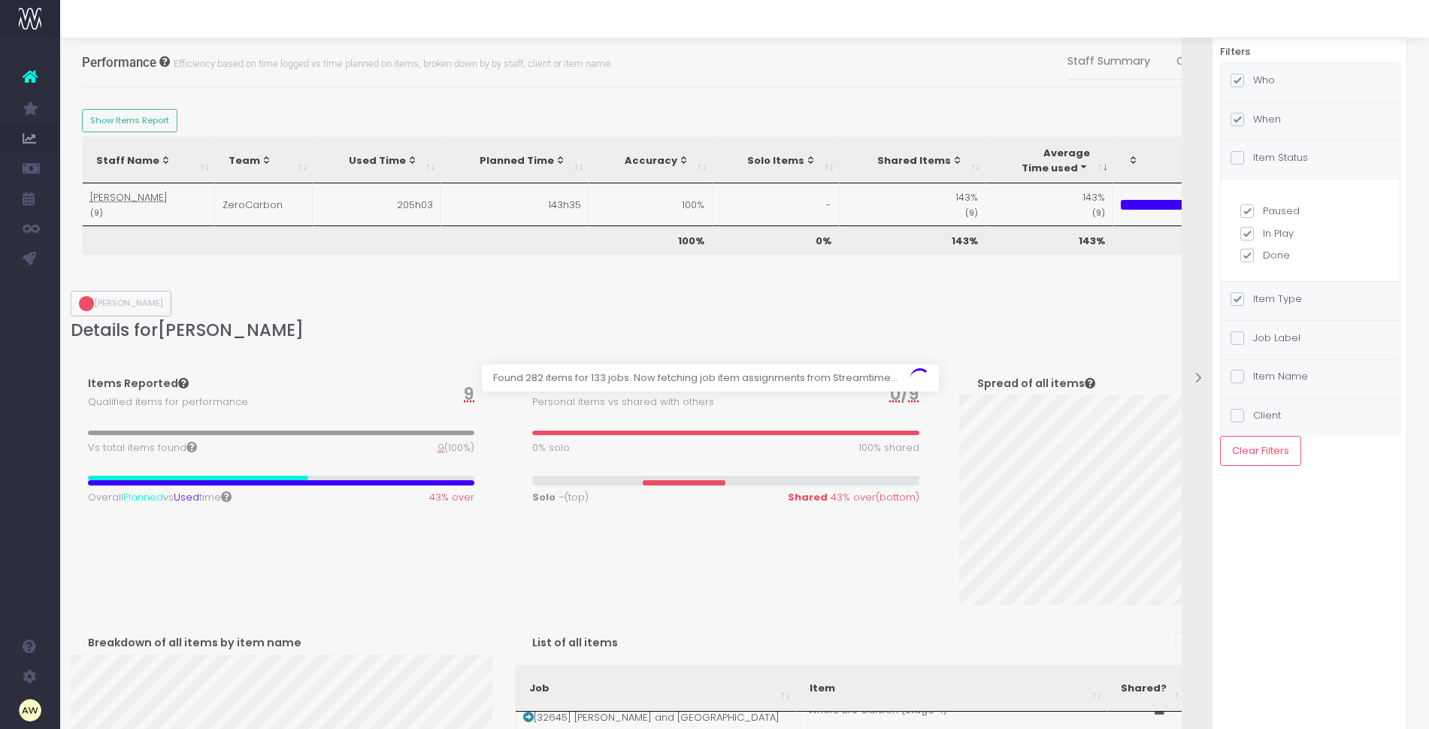
checkbox input "false"
click at [1274, 252] on label "Done" at bounding box center [1310, 255] width 140 height 15
click at [1272, 252] on input "Done" at bounding box center [1268, 253] width 10 height 10
checkbox input "false"
checkbox input "true"
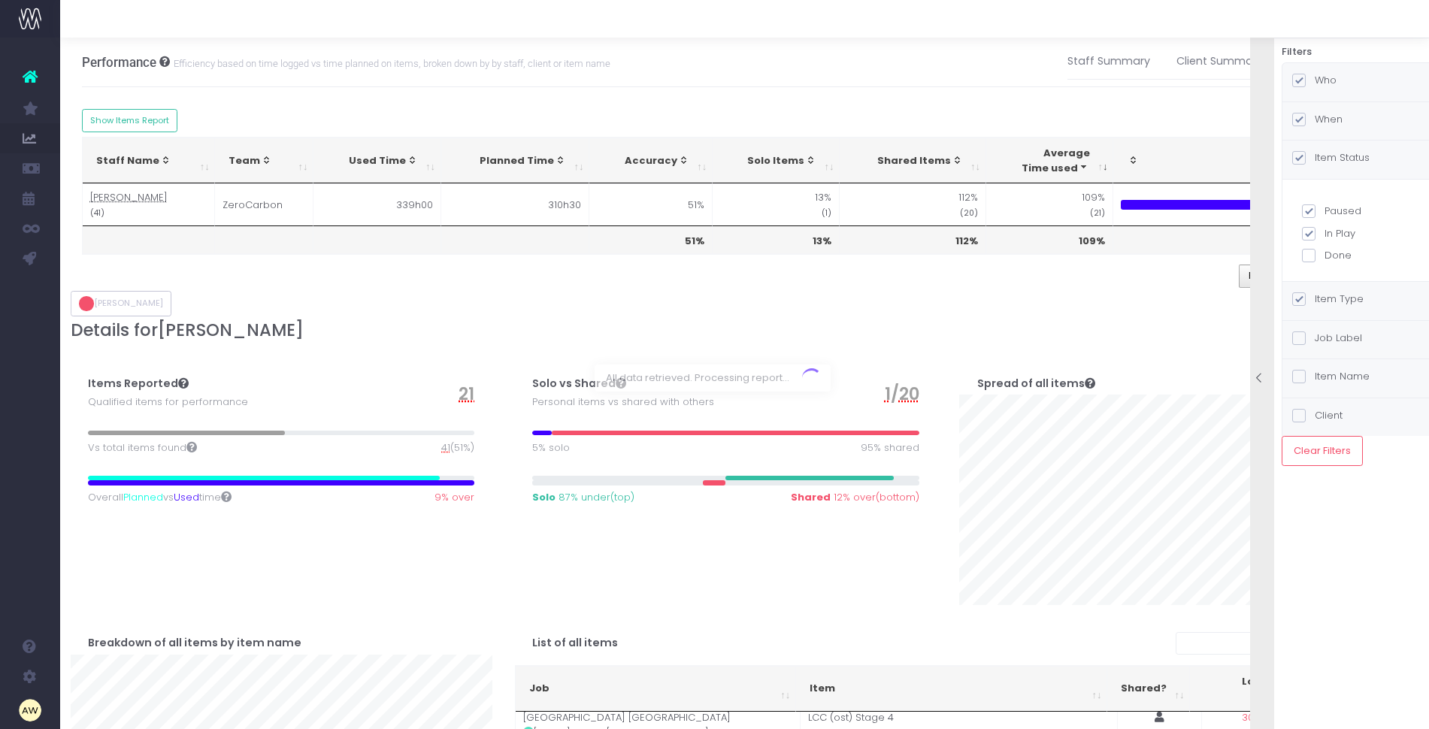
scroll to position [0, 0]
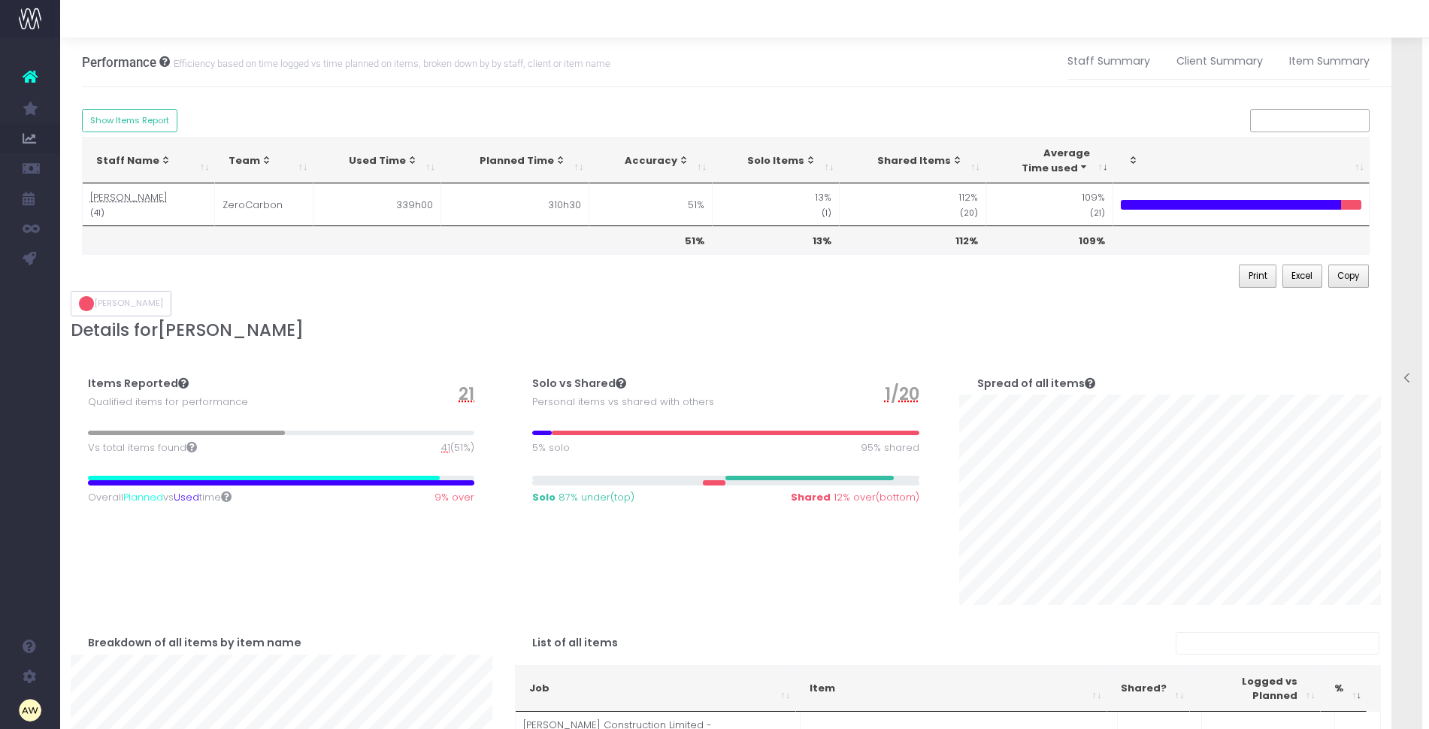
click at [944, 331] on h3 "Details for [PERSON_NAME]" at bounding box center [726, 330] width 1311 height 20
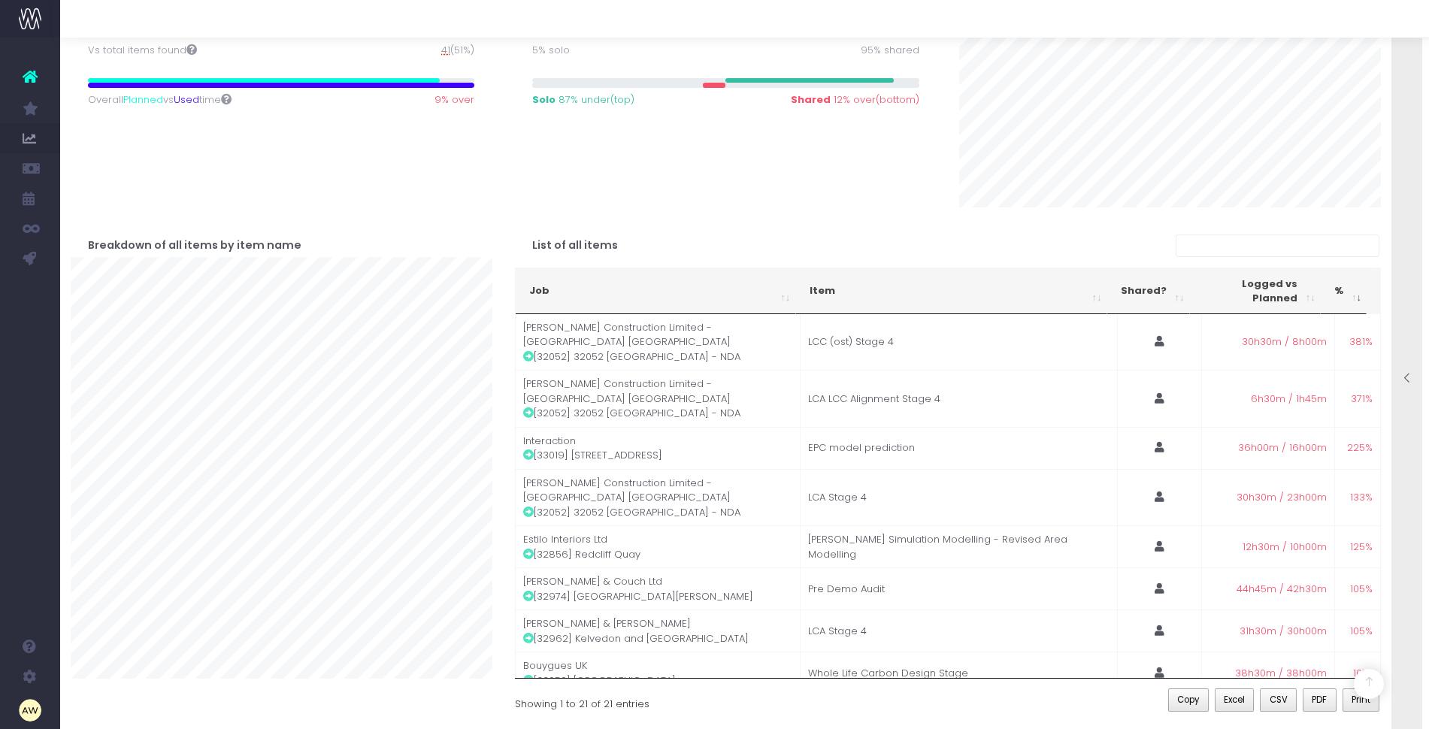
scroll to position [396, 0]
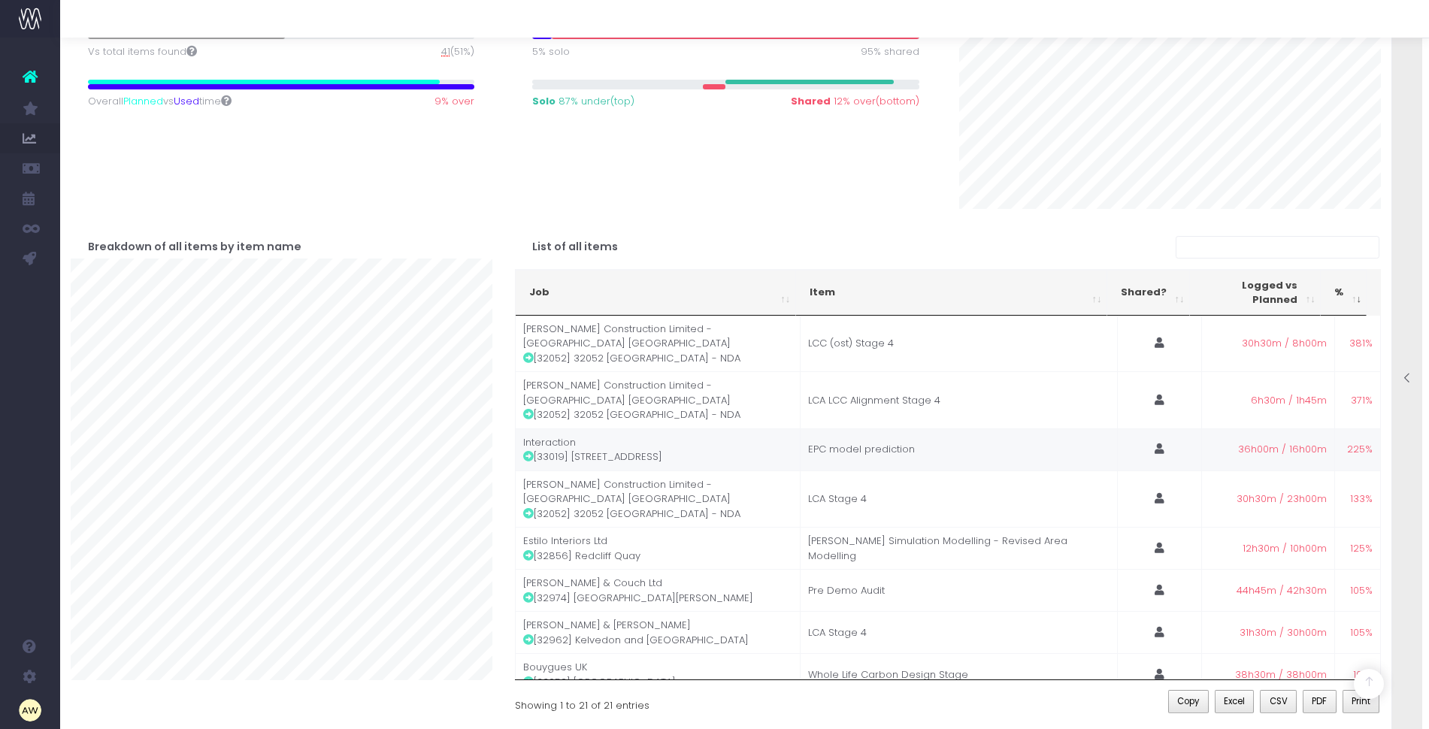
click at [530, 451] on icon at bounding box center [528, 456] width 11 height 11
click at [529, 550] on icon at bounding box center [528, 555] width 11 height 11
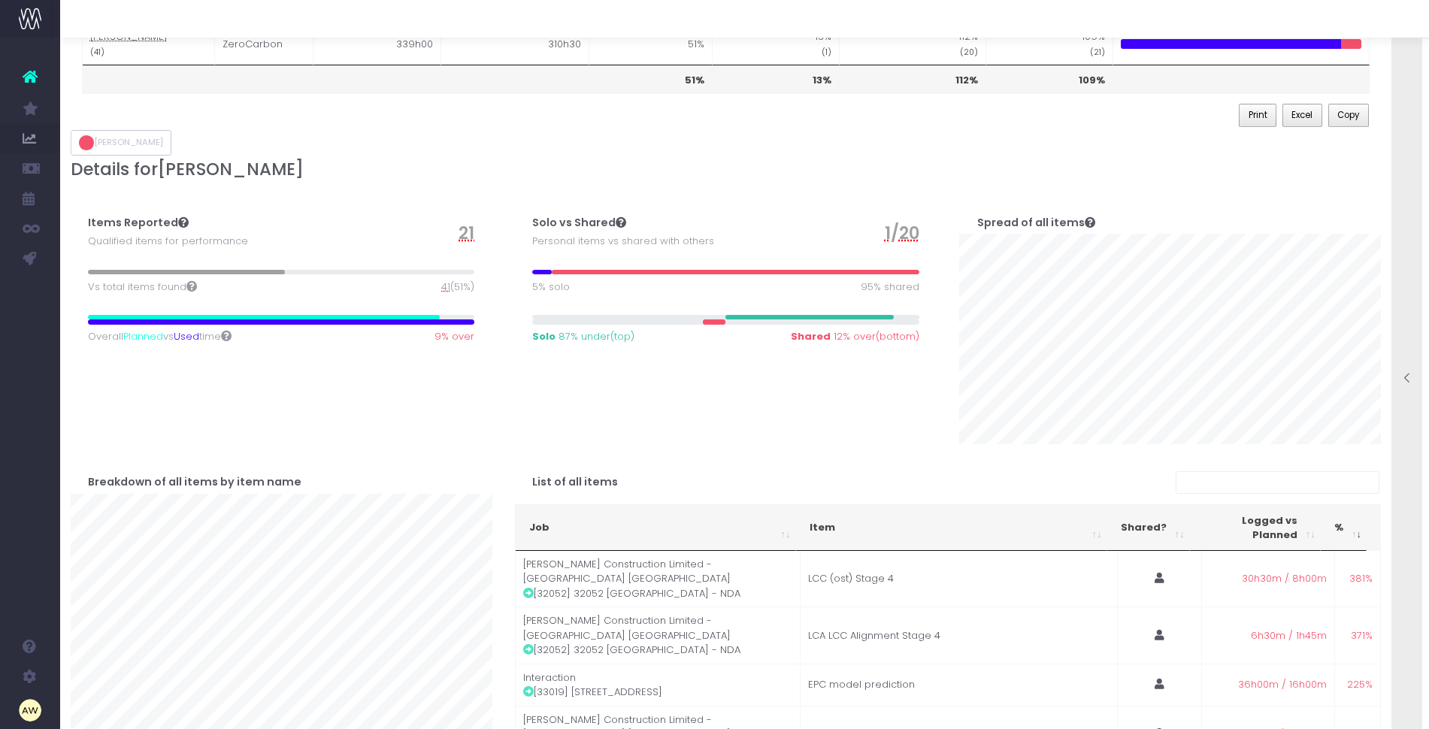
scroll to position [159, 0]
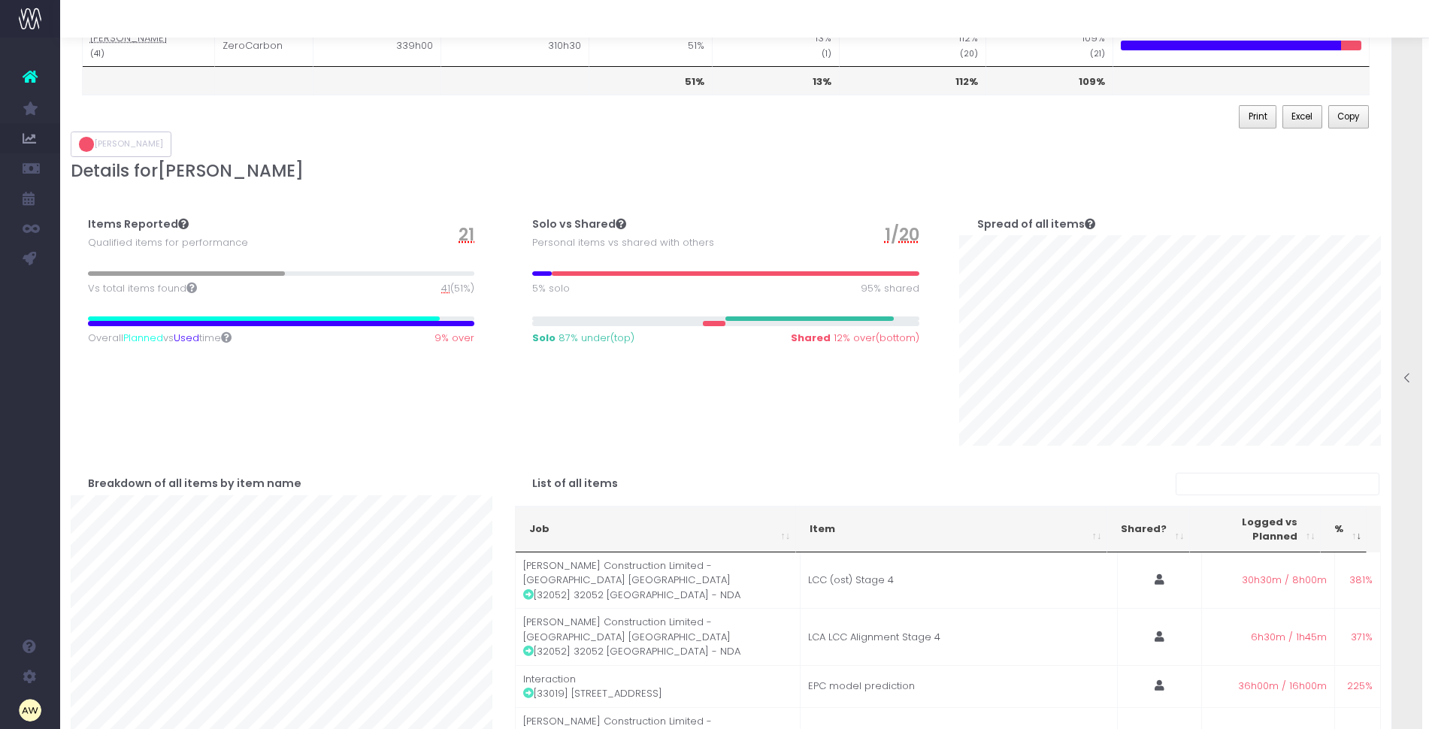
click at [467, 233] on span "21" at bounding box center [466, 235] width 16 height 26
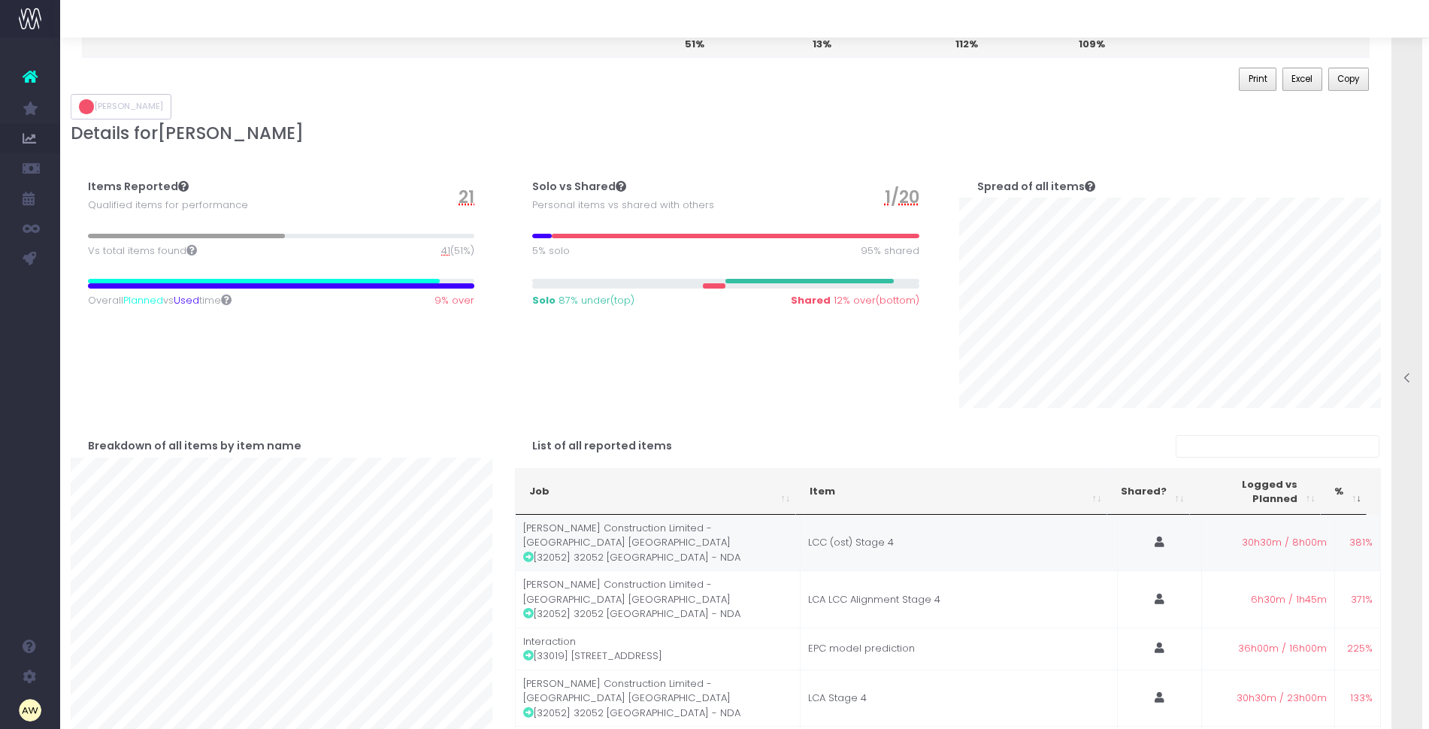
scroll to position [143, 0]
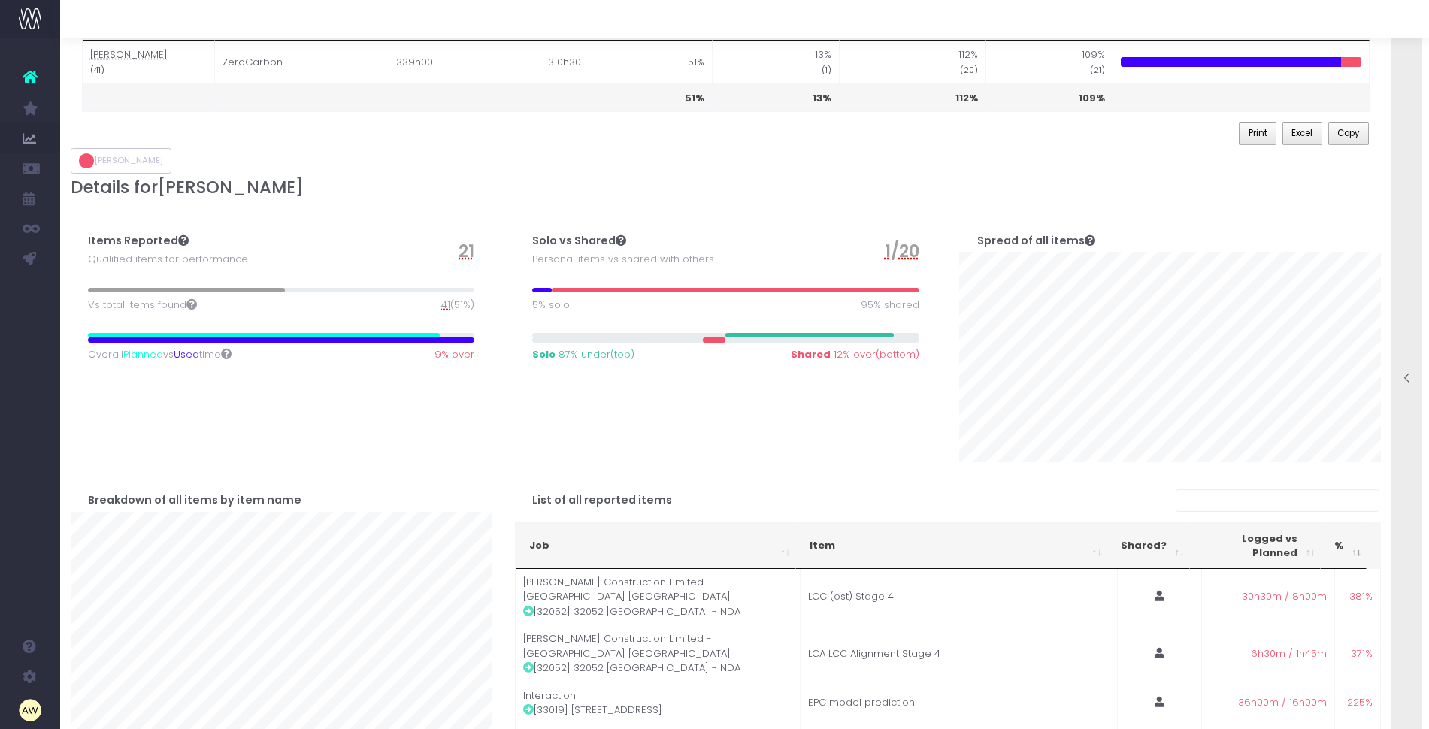
click at [443, 304] on span "41" at bounding box center [445, 305] width 9 height 15
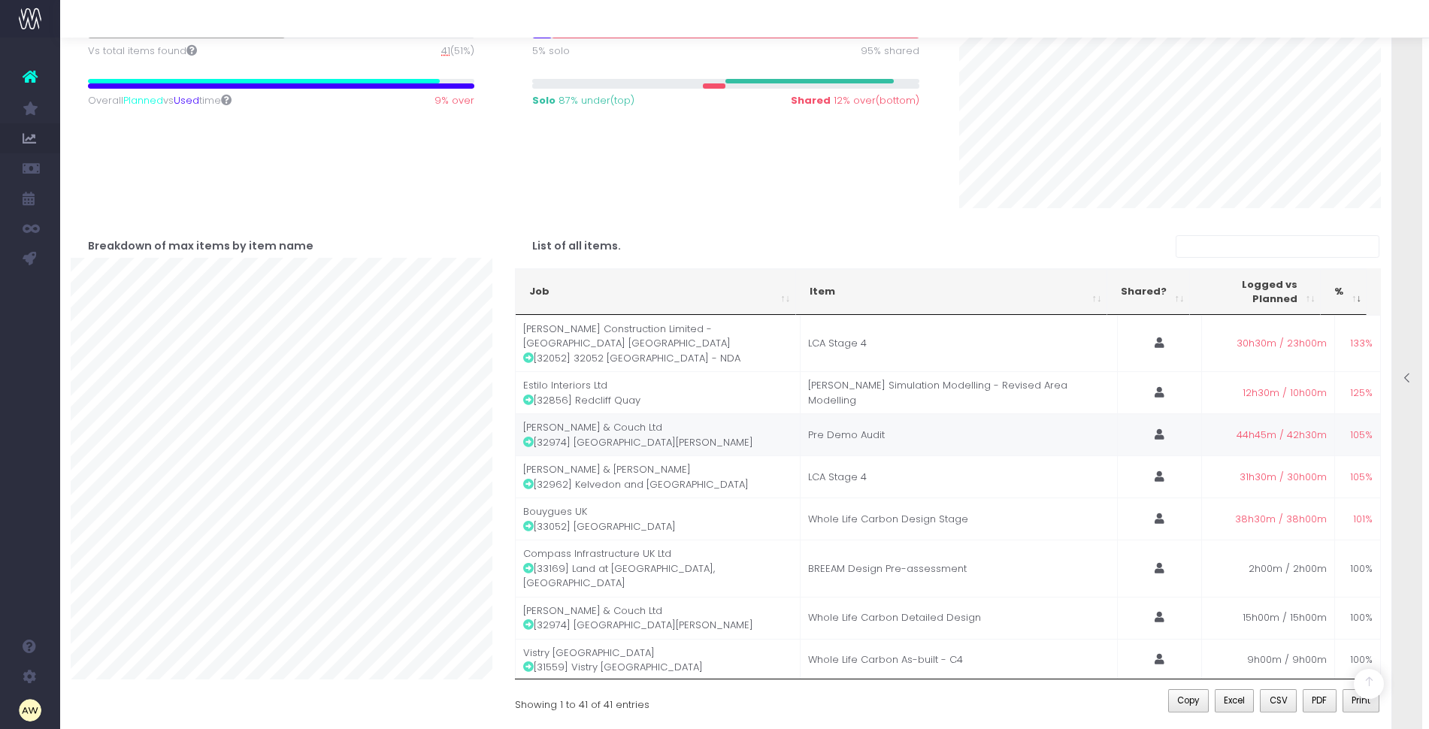
scroll to position [198, 0]
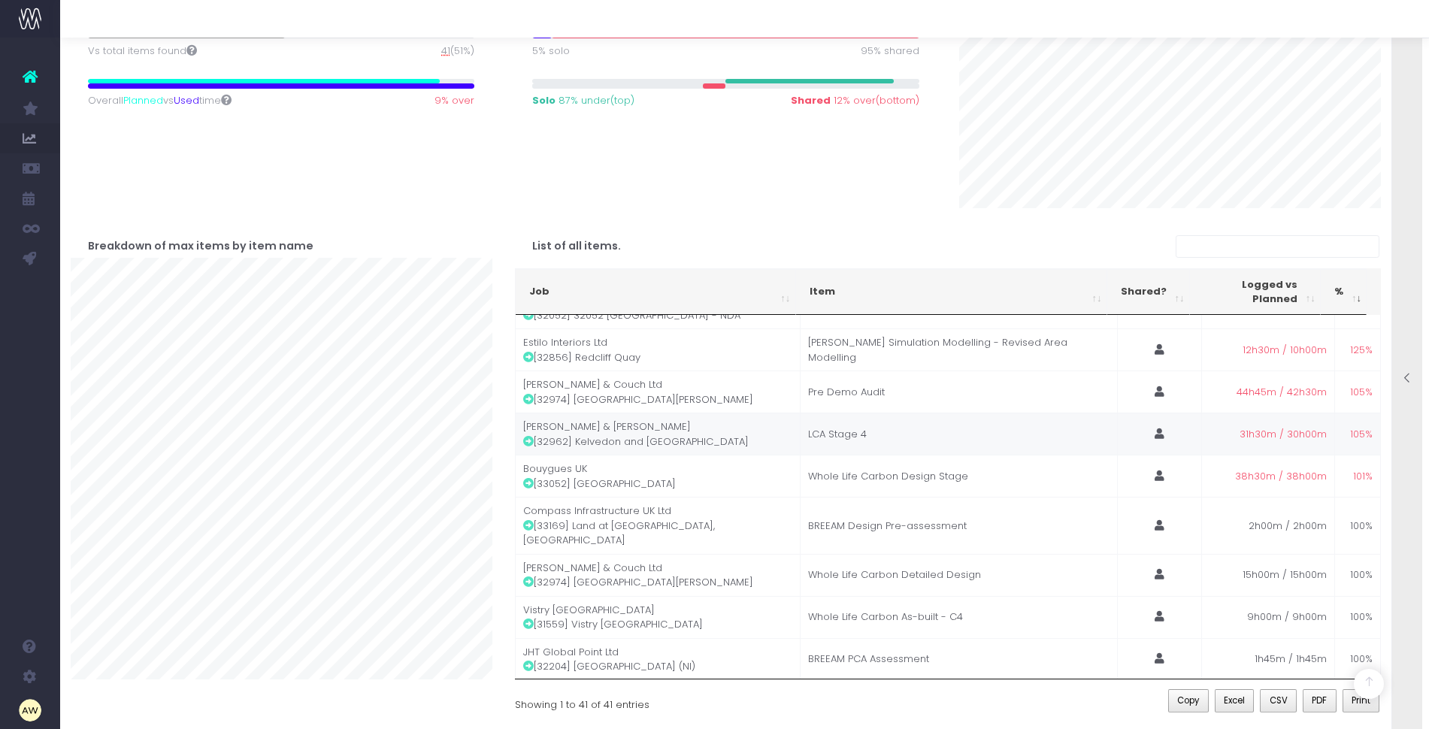
click at [527, 436] on icon at bounding box center [528, 441] width 11 height 11
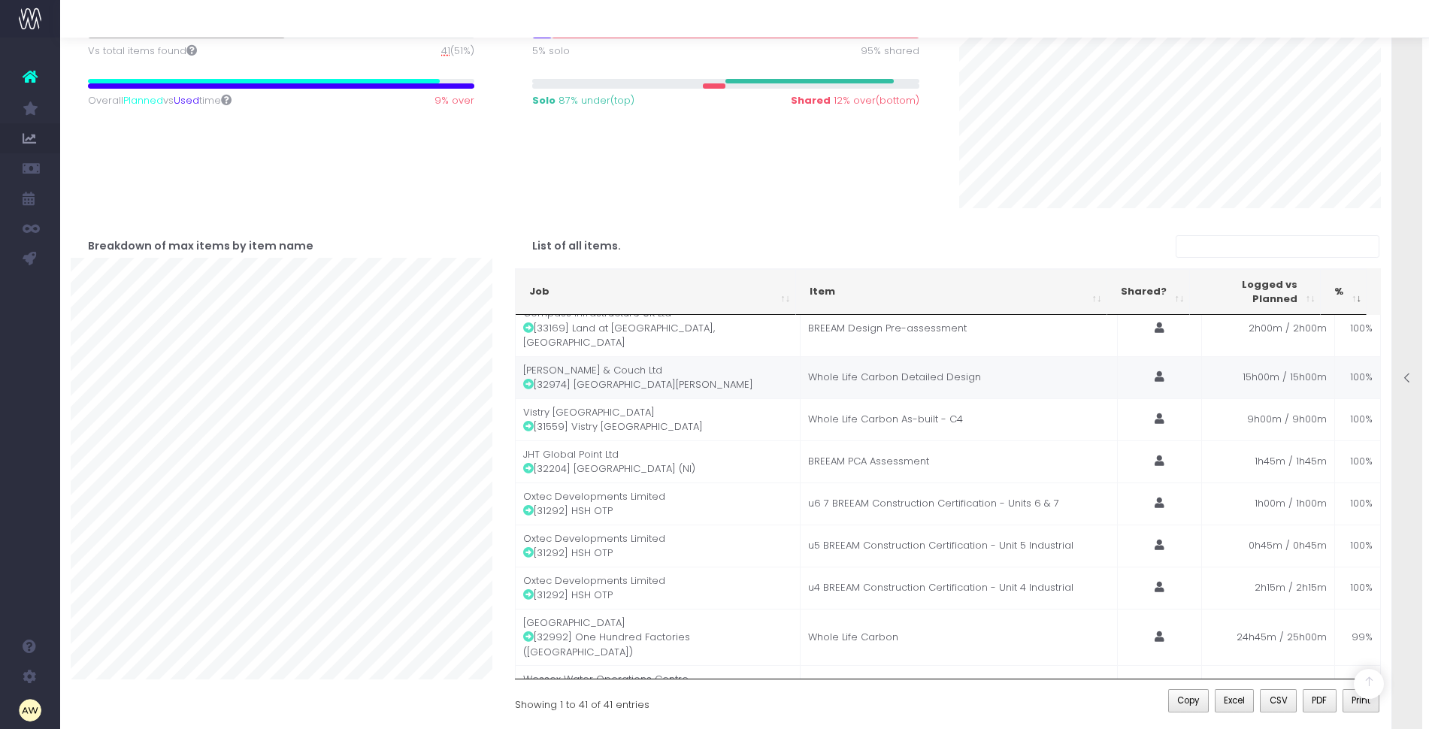
scroll to position [395, 0]
click at [525, 421] on icon at bounding box center [528, 426] width 11 height 11
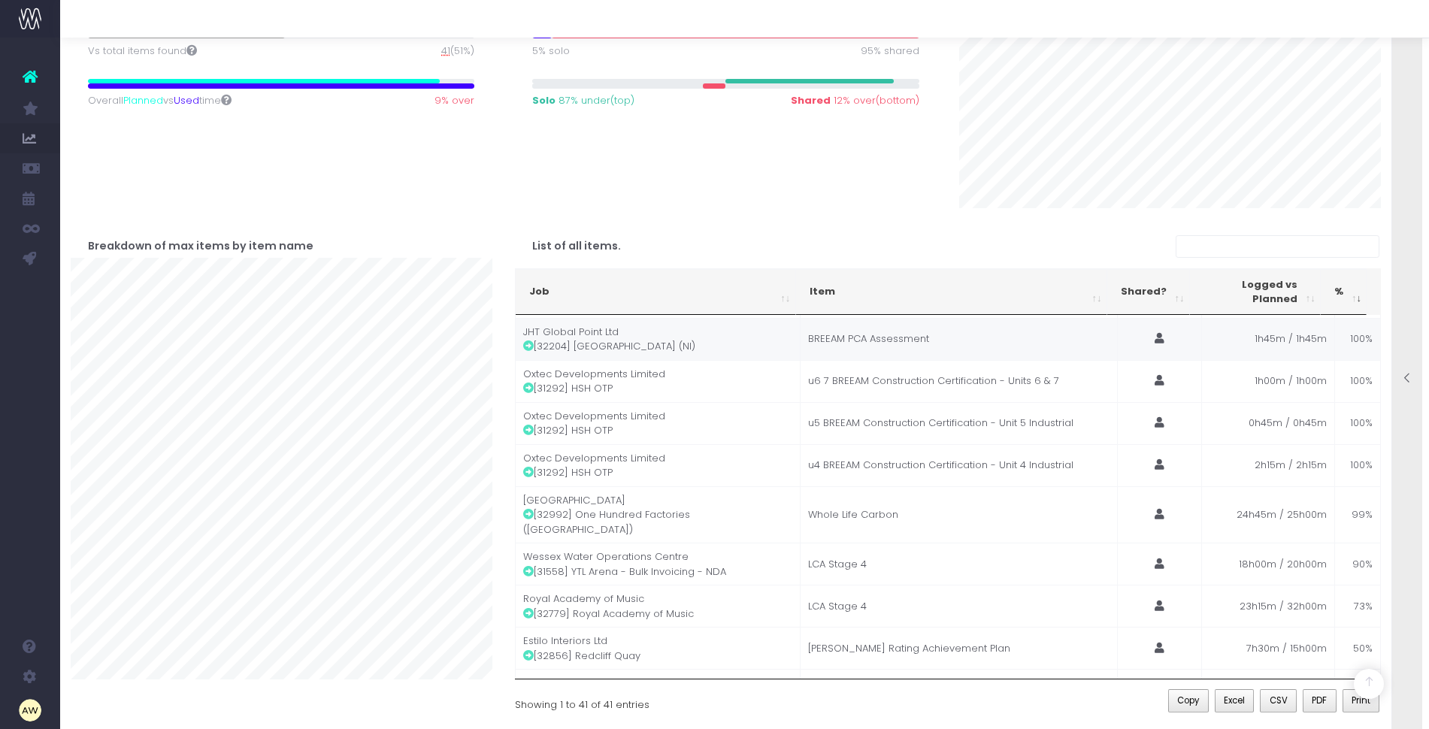
scroll to position [516, 0]
click at [1405, 217] on div at bounding box center [1407, 379] width 30 height 727
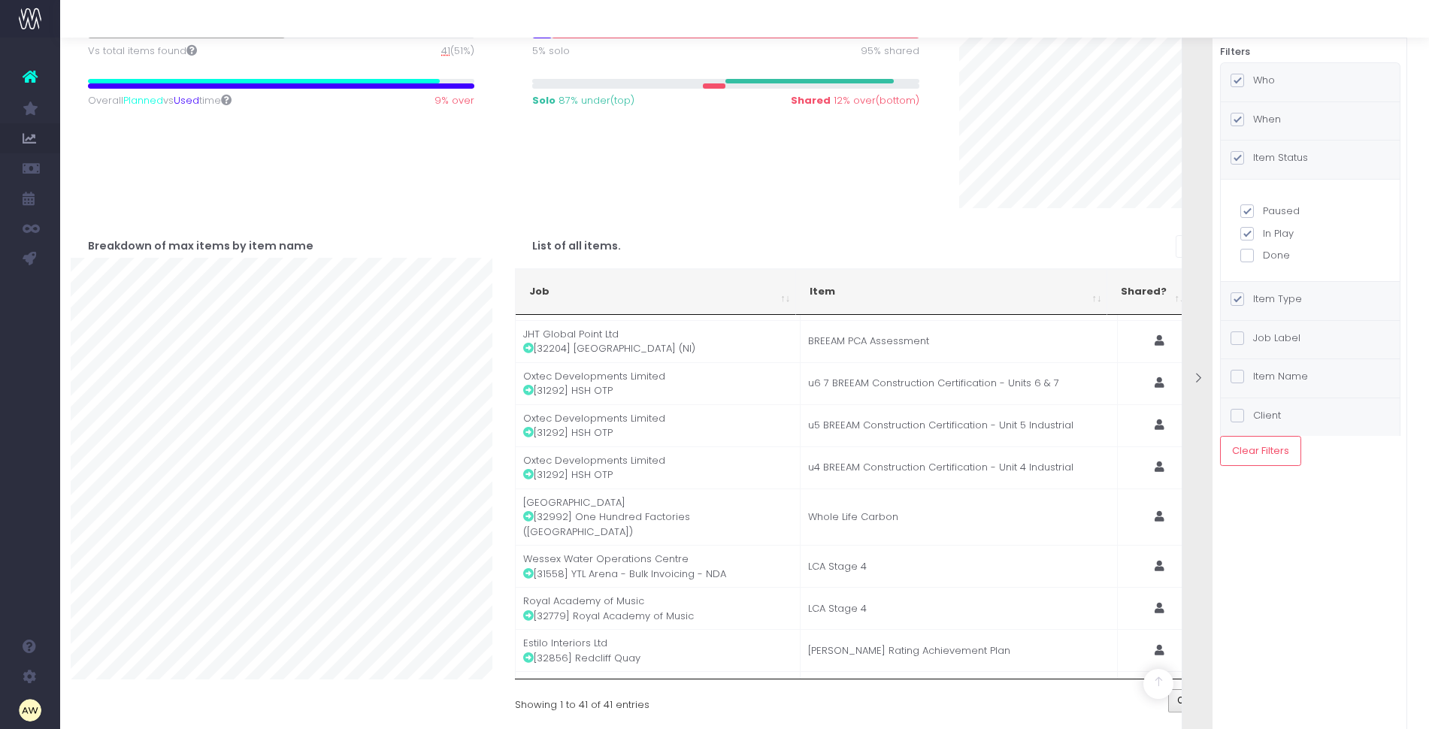
click at [1281, 158] on label "Item Status" at bounding box center [1268, 157] width 77 height 15
click at [1263, 158] on input "Item Status" at bounding box center [1258, 155] width 10 height 10
click at [1269, 122] on label "When" at bounding box center [1255, 119] width 50 height 15
click at [1263, 122] on input "When" at bounding box center [1258, 117] width 10 height 10
click at [505, 348] on div "List of all items. Job Item Shared? Logged vs Planned % Job Item Shared? Logged…" at bounding box center [948, 461] width 889 height 507
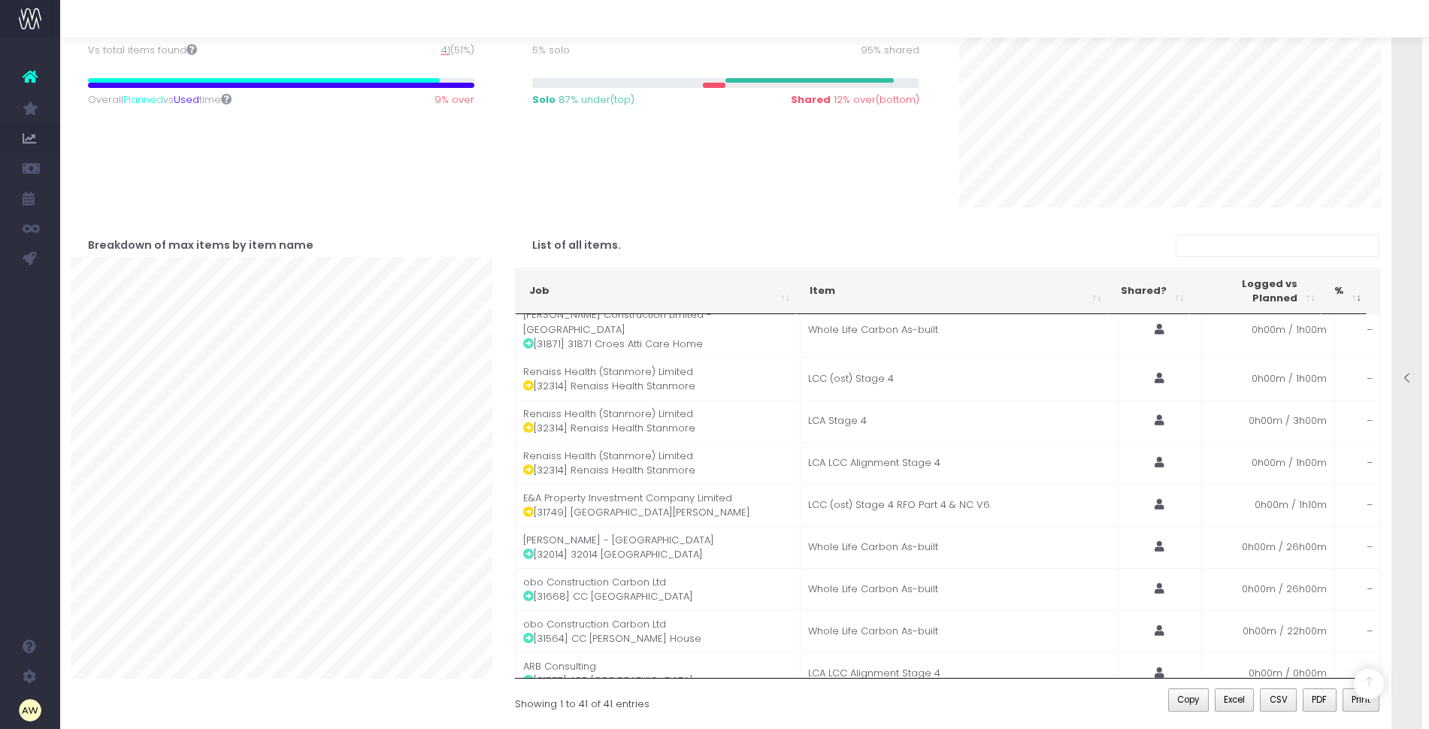
scroll to position [1398, 0]
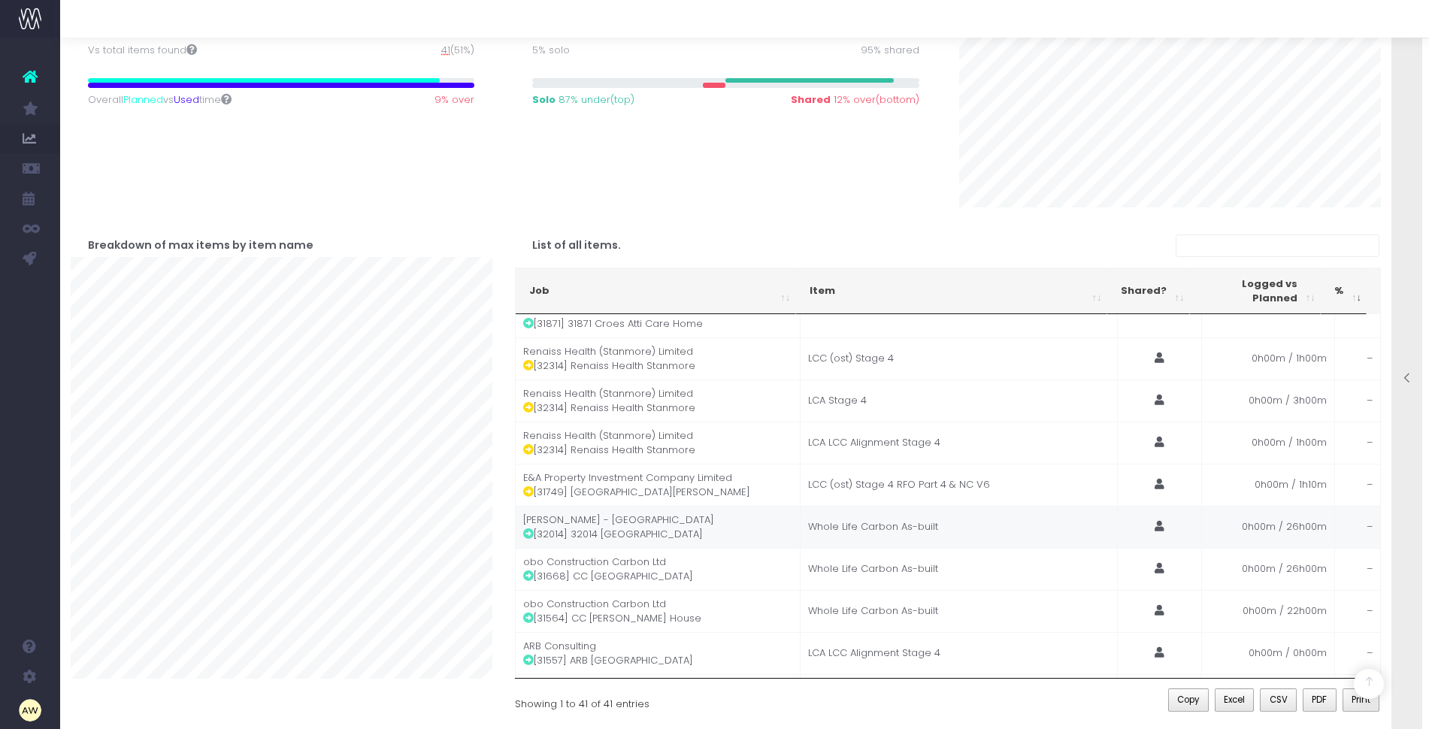
click at [528, 528] on icon at bounding box center [528, 533] width 11 height 11
click at [528, 571] on icon at bounding box center [528, 576] width 11 height 11
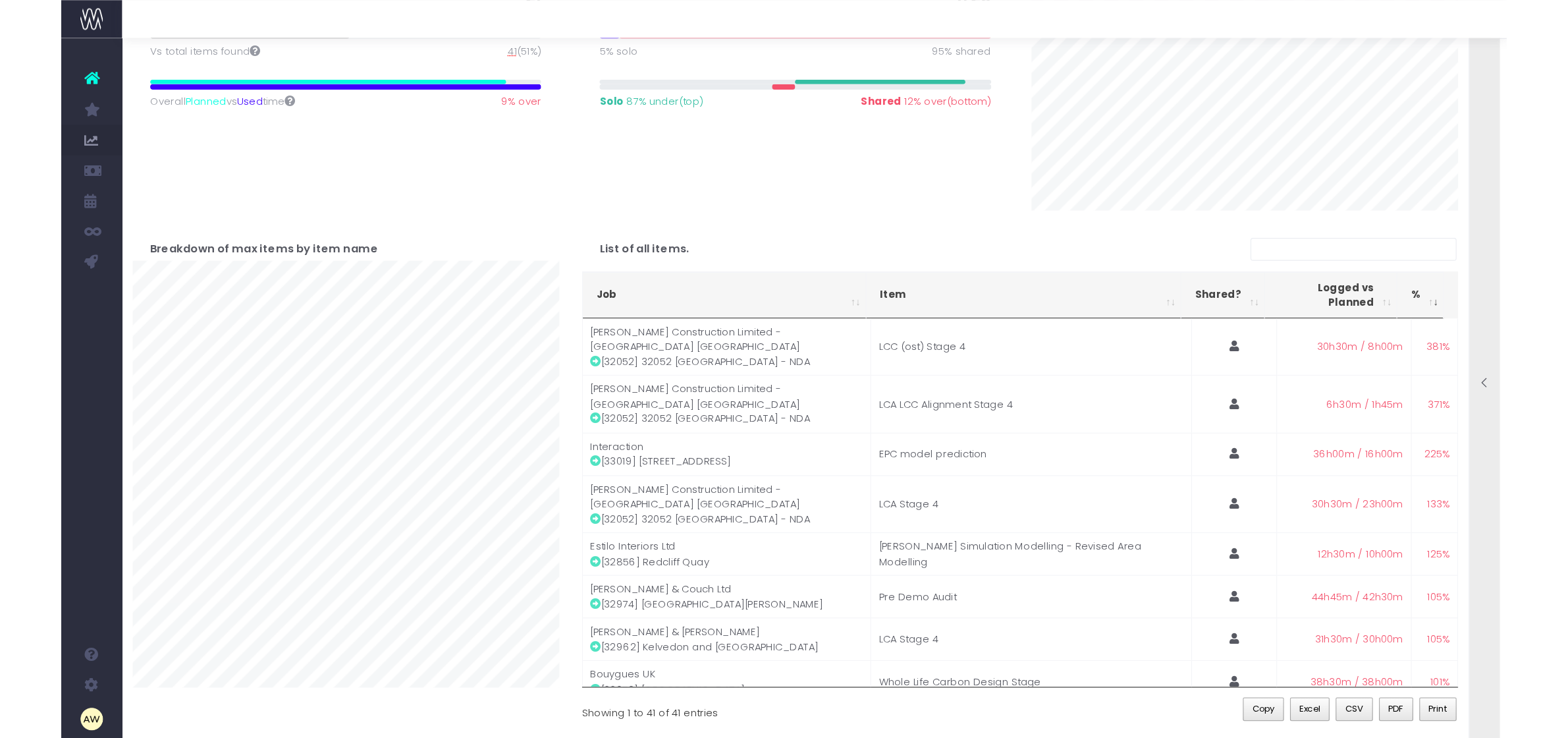
scroll to position [0, 0]
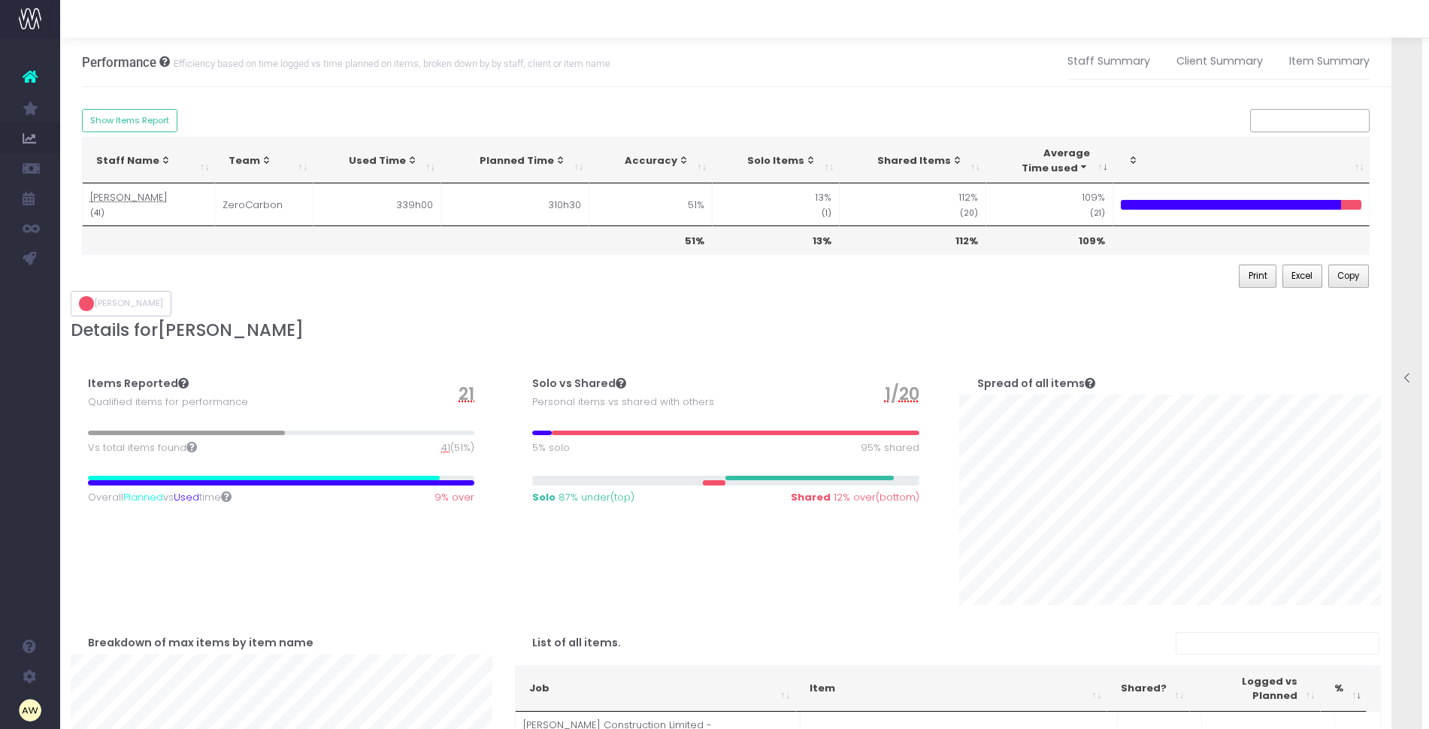
click at [502, 341] on div "Details for [PERSON_NAME]" at bounding box center [725, 333] width 1333 height 26
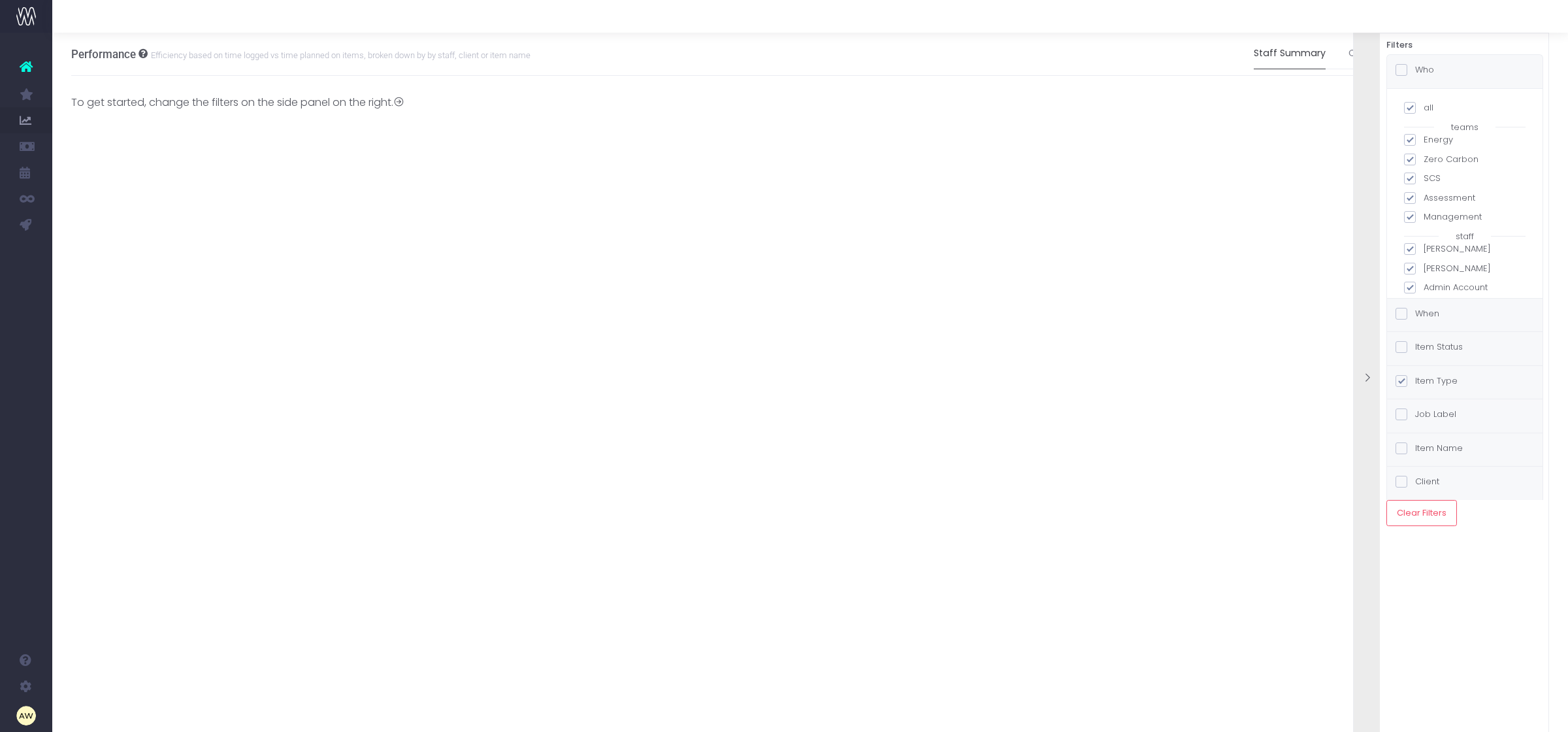
click at [1408, 106] on span at bounding box center [1410, 108] width 12 height 12
click at [1424, 106] on input "all" at bounding box center [1428, 105] width 9 height 9
checkbox input "false"
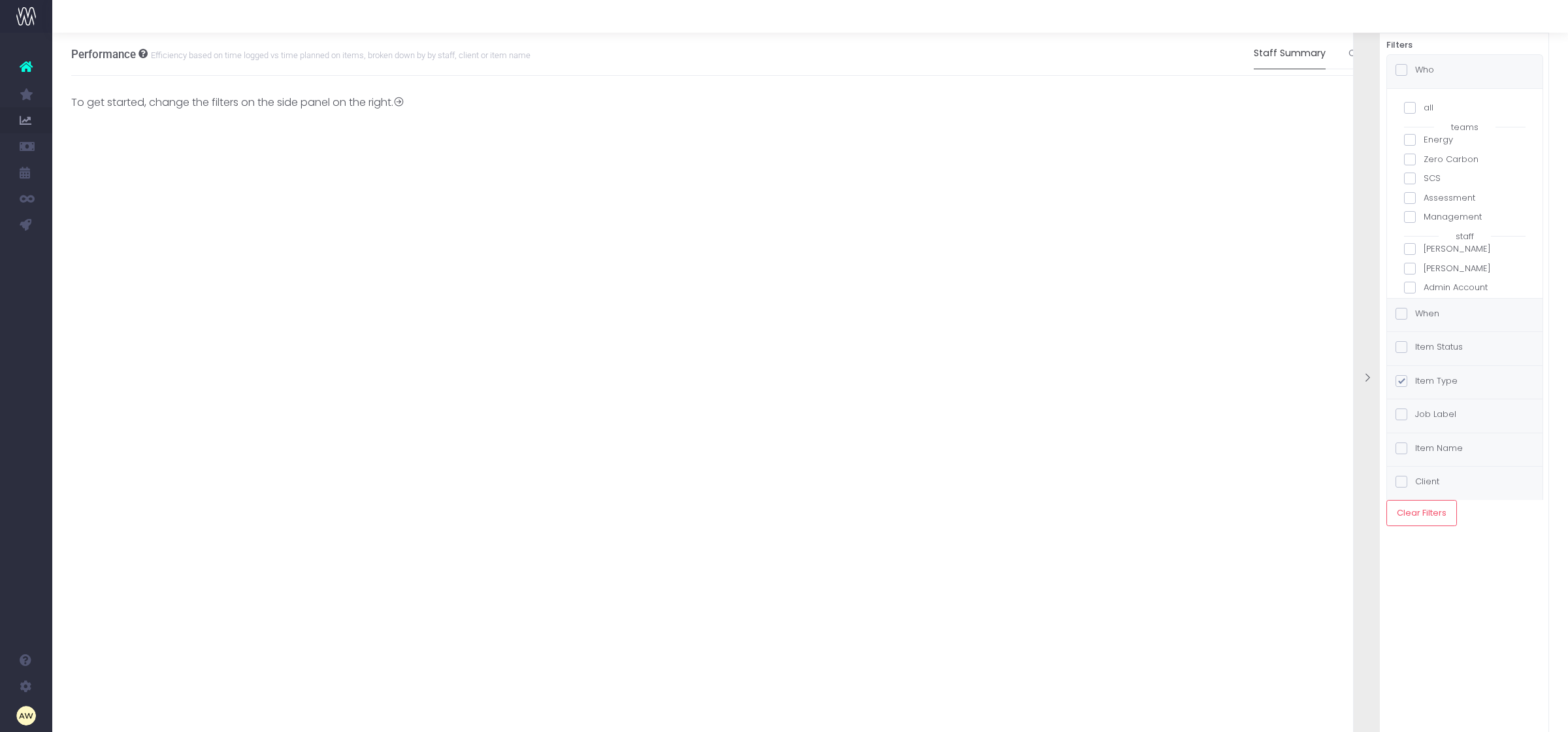
checkbox input "false"
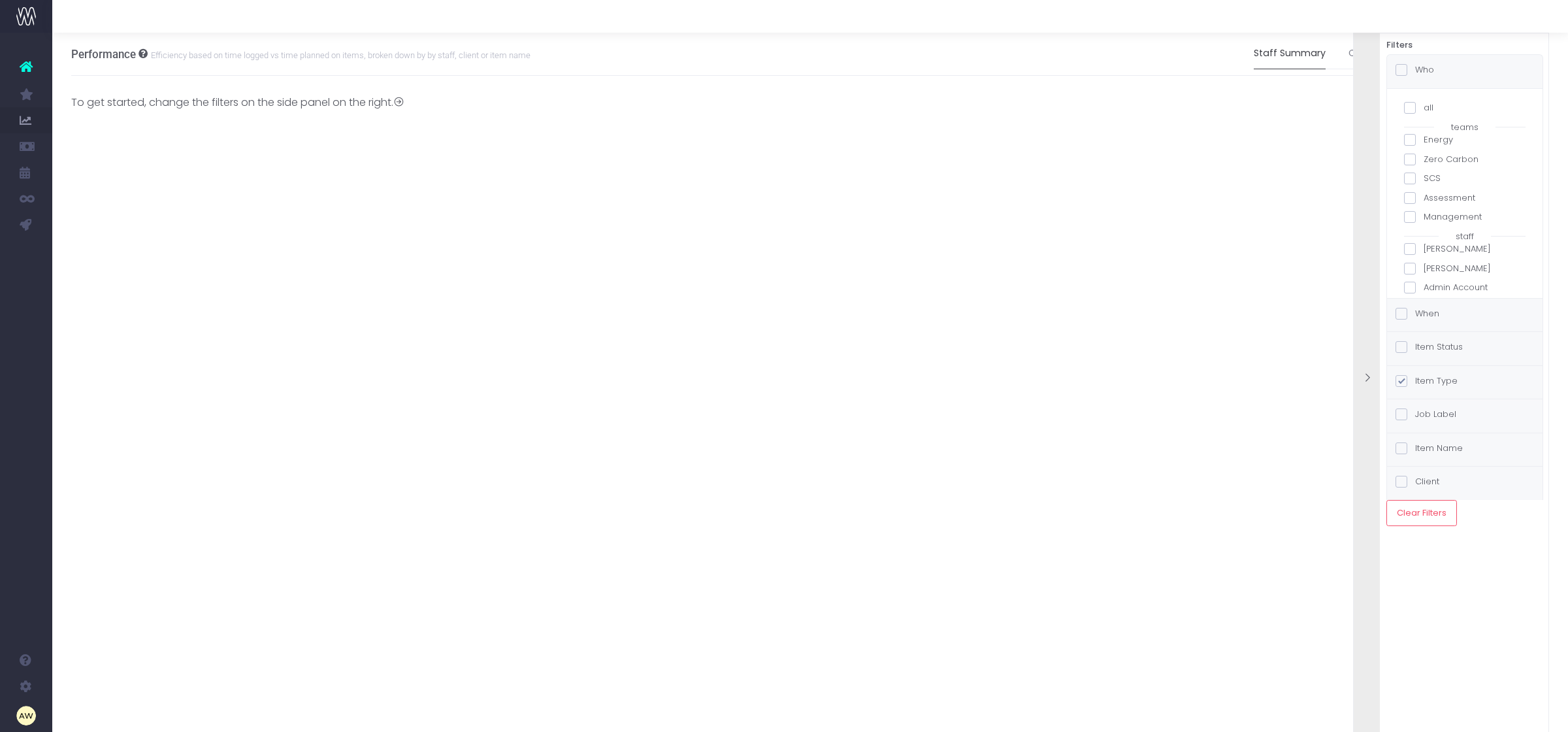
checkbox input "false"
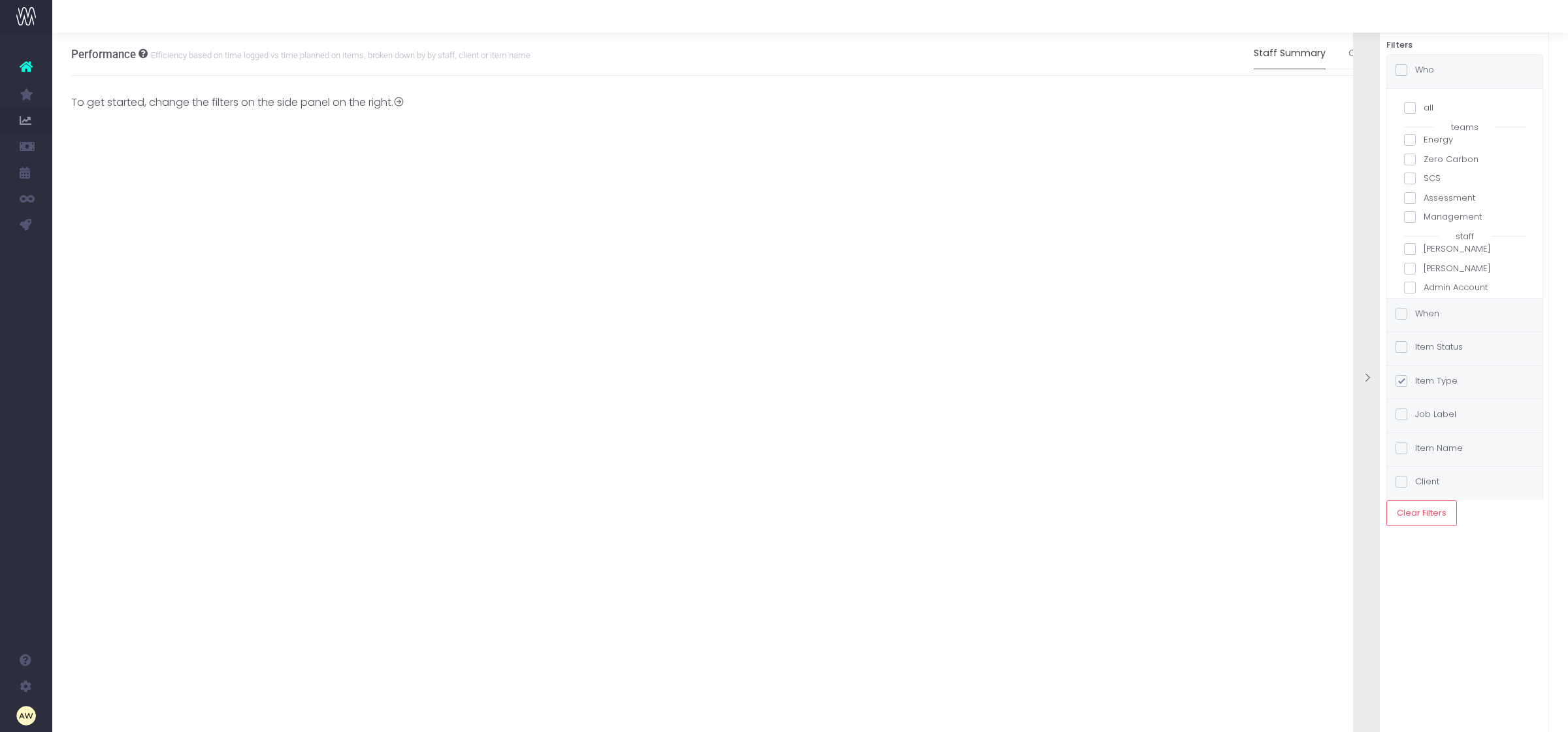
checkbox input "false"
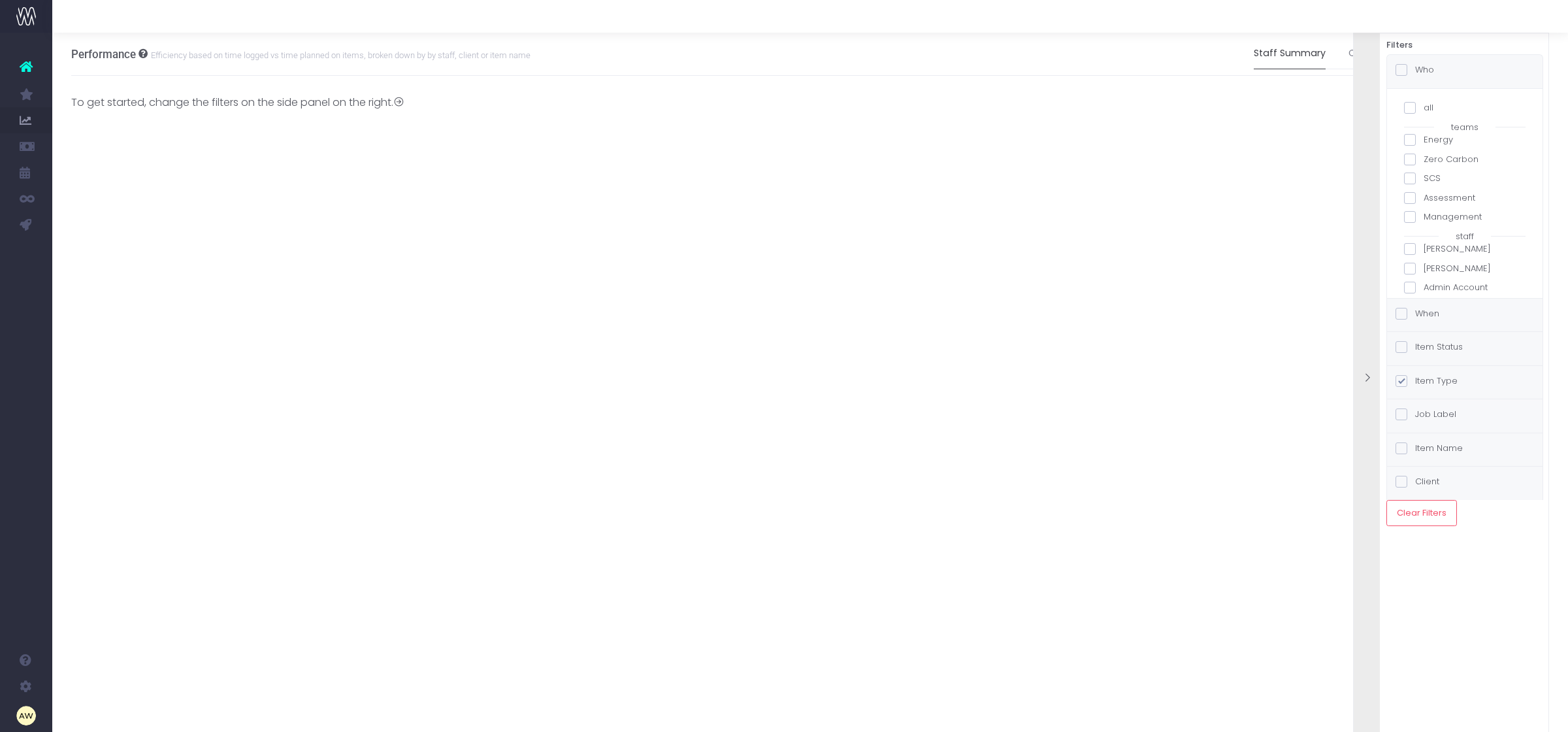
checkbox input "false"
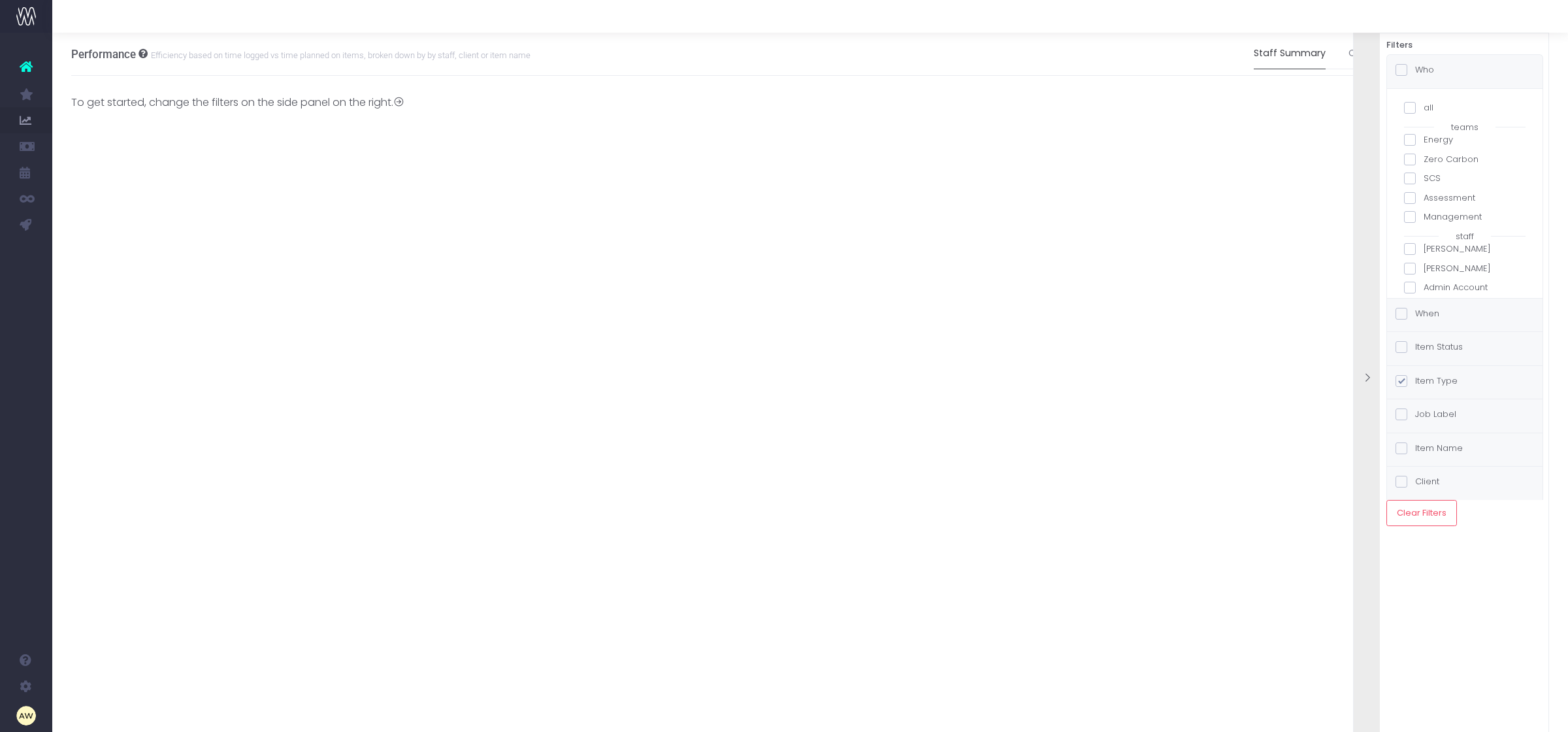
checkbox input "false"
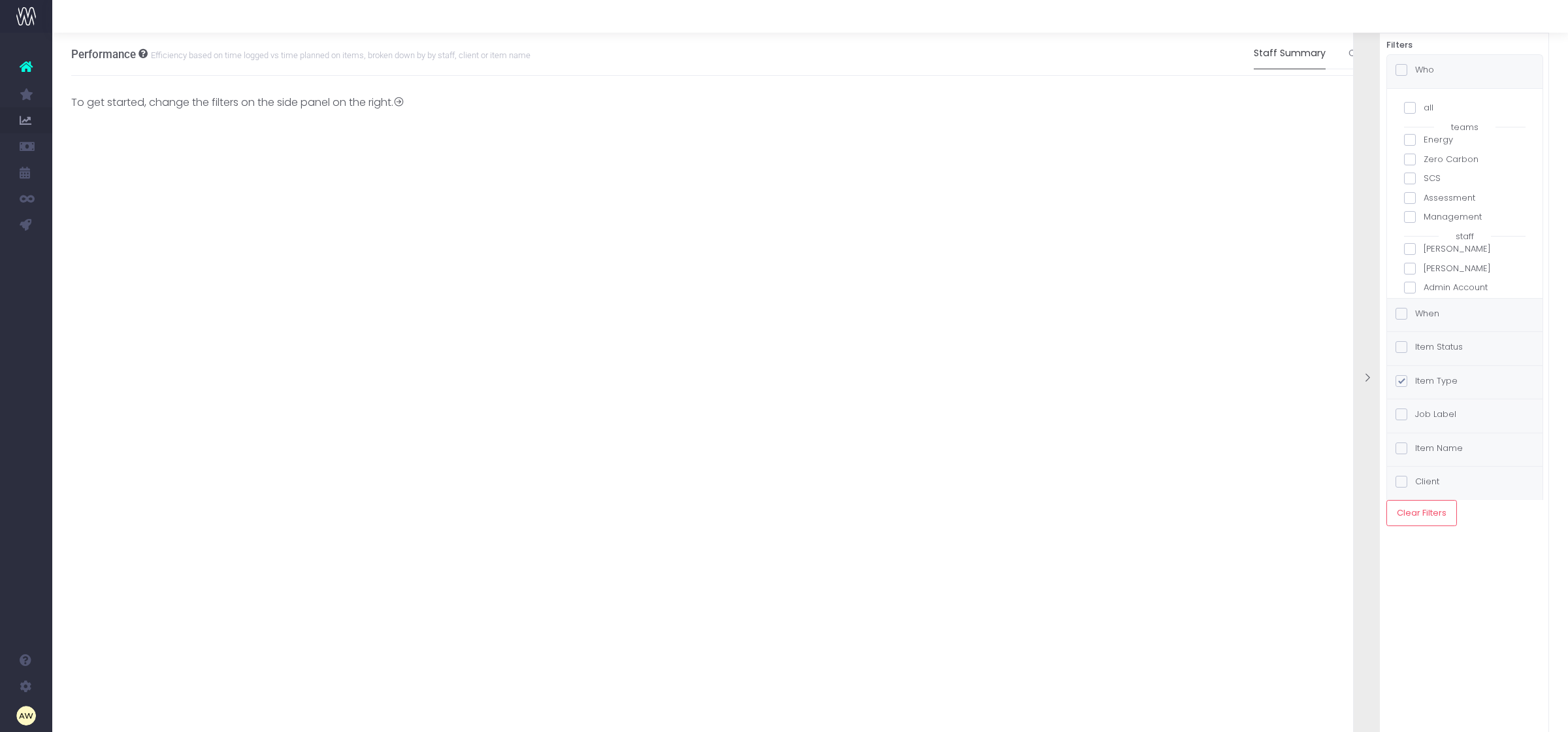
checkbox input "false"
